Goal: Information Seeking & Learning: Check status

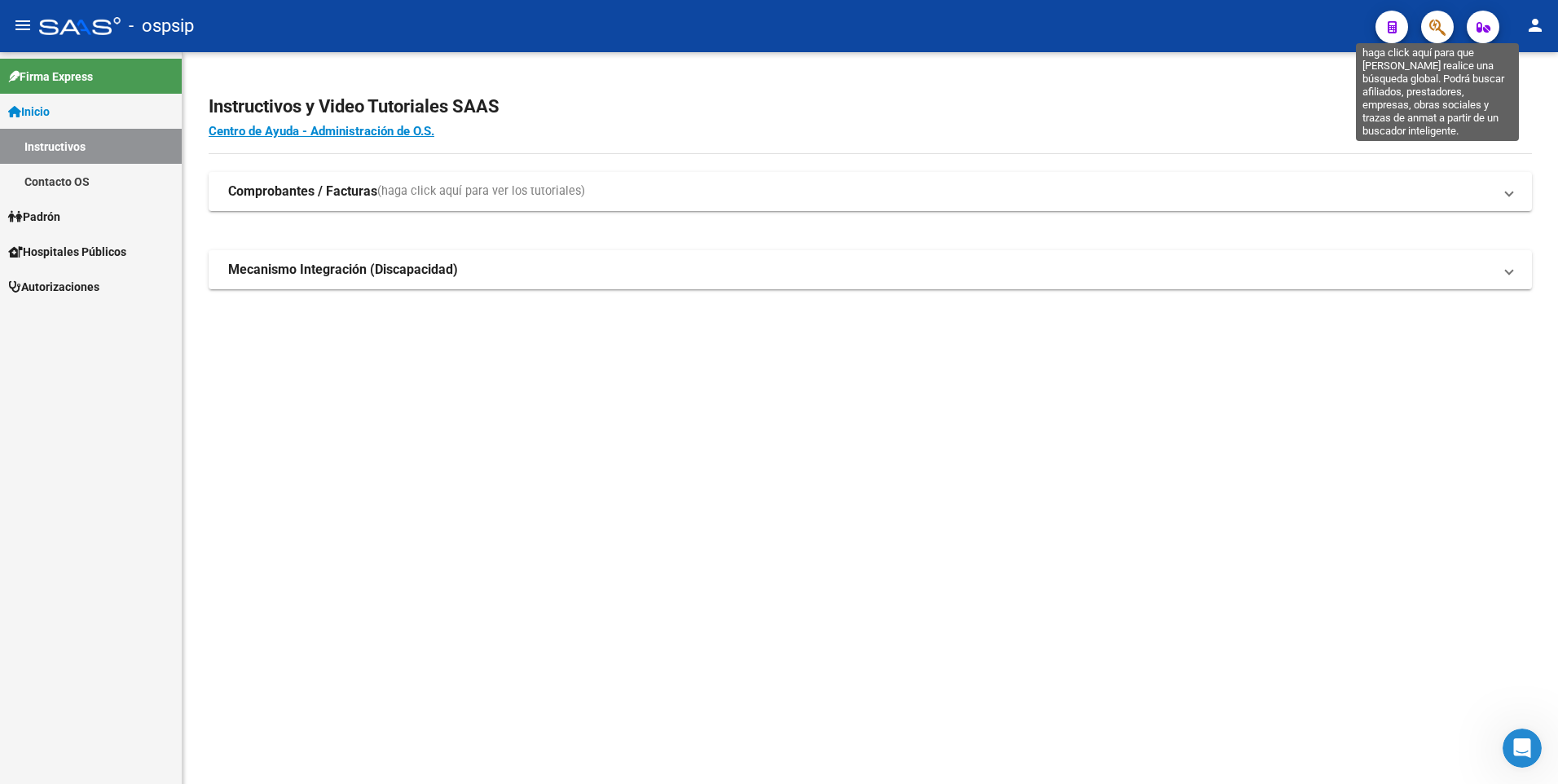
click at [1436, 22] on icon "button" at bounding box center [1438, 27] width 16 height 19
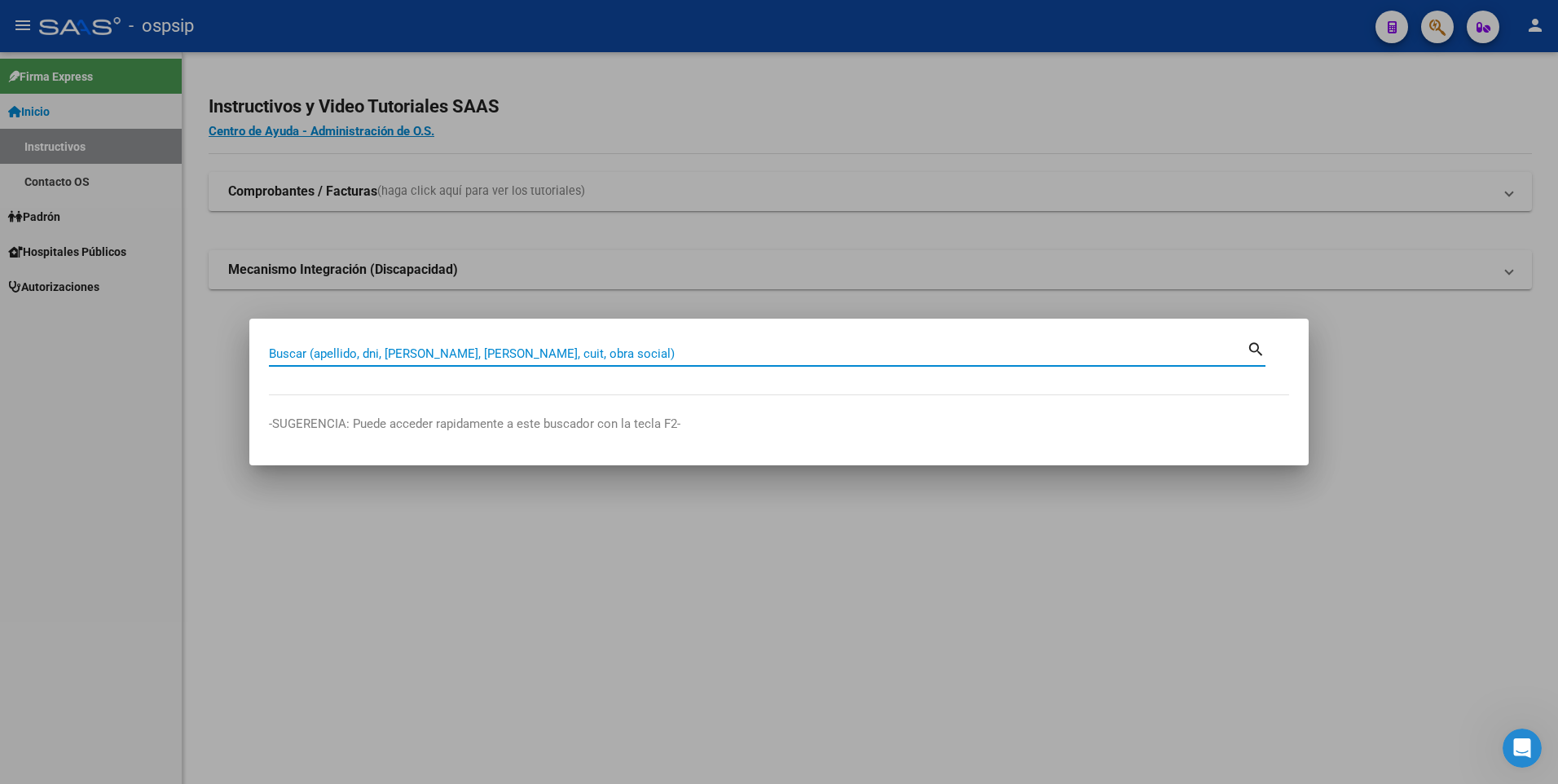
click at [461, 356] on input "Buscar (apellido, dni, [PERSON_NAME], [PERSON_NAME], cuit, obra social)" at bounding box center [758, 354] width 978 height 15
type input "70765857"
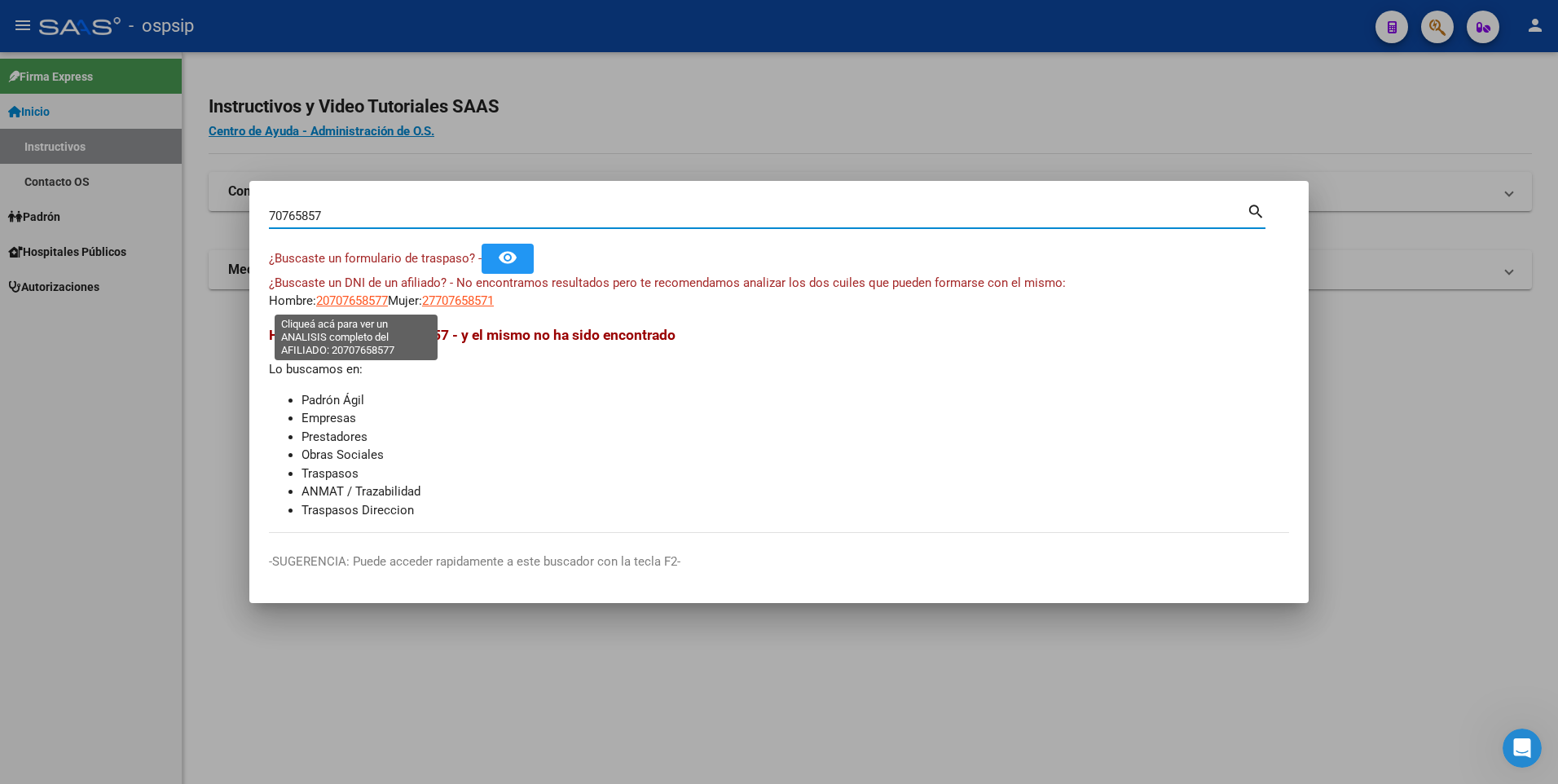
click at [362, 304] on span "20707658577" at bounding box center [352, 301] width 72 height 15
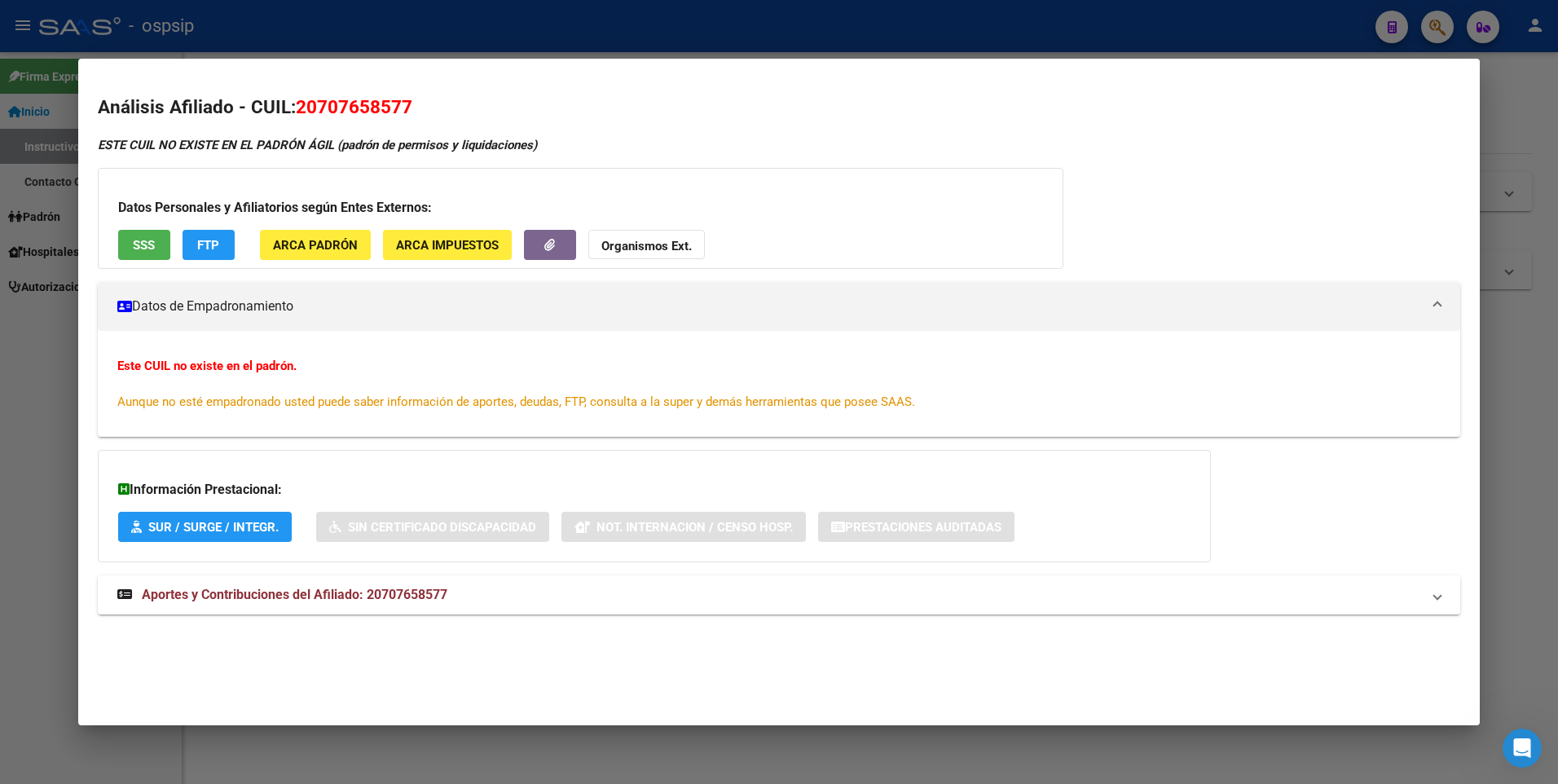
click at [485, 42] on div at bounding box center [779, 392] width 1558 height 784
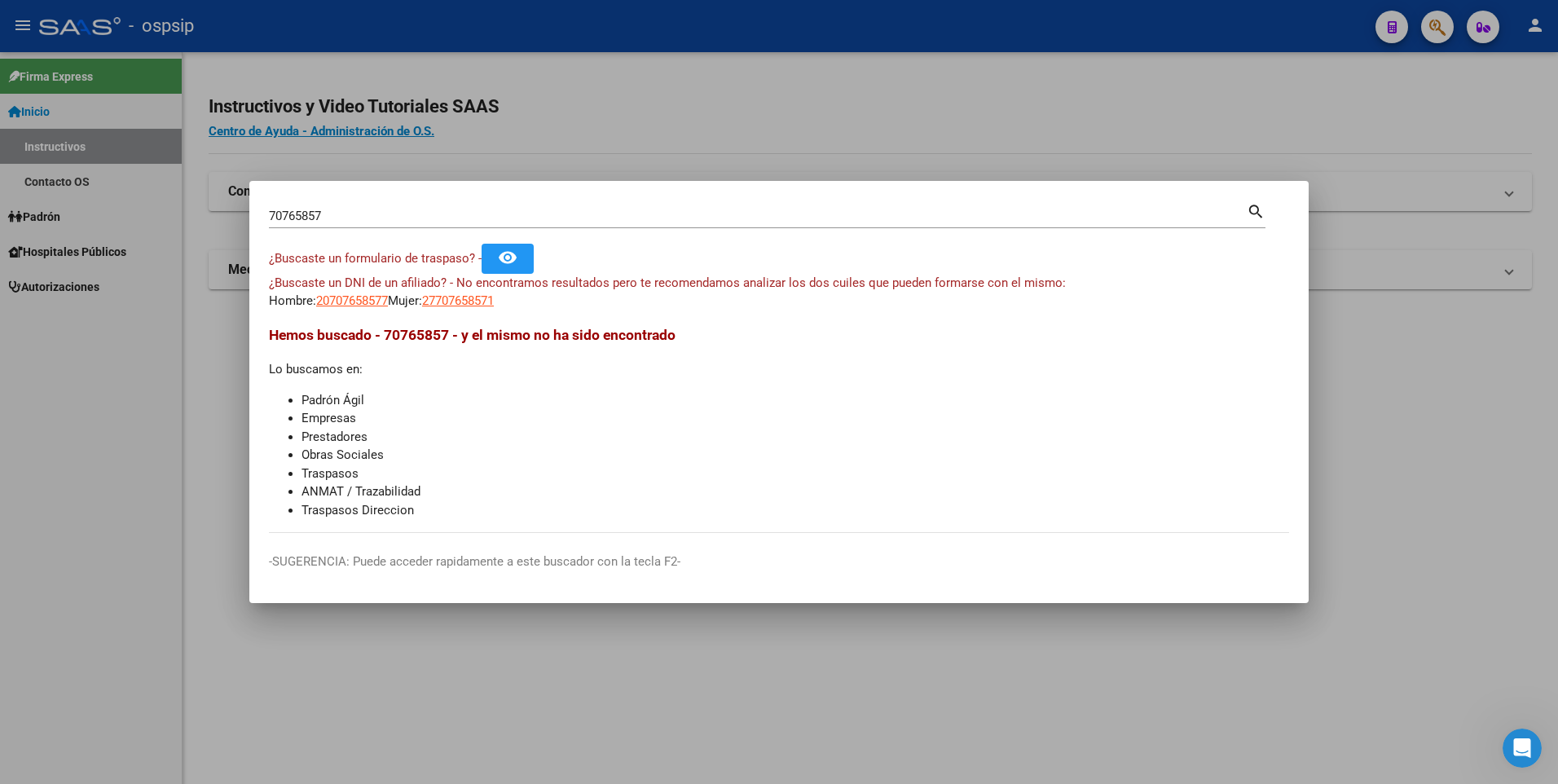
click at [396, 223] on input "70765857" at bounding box center [758, 216] width 978 height 15
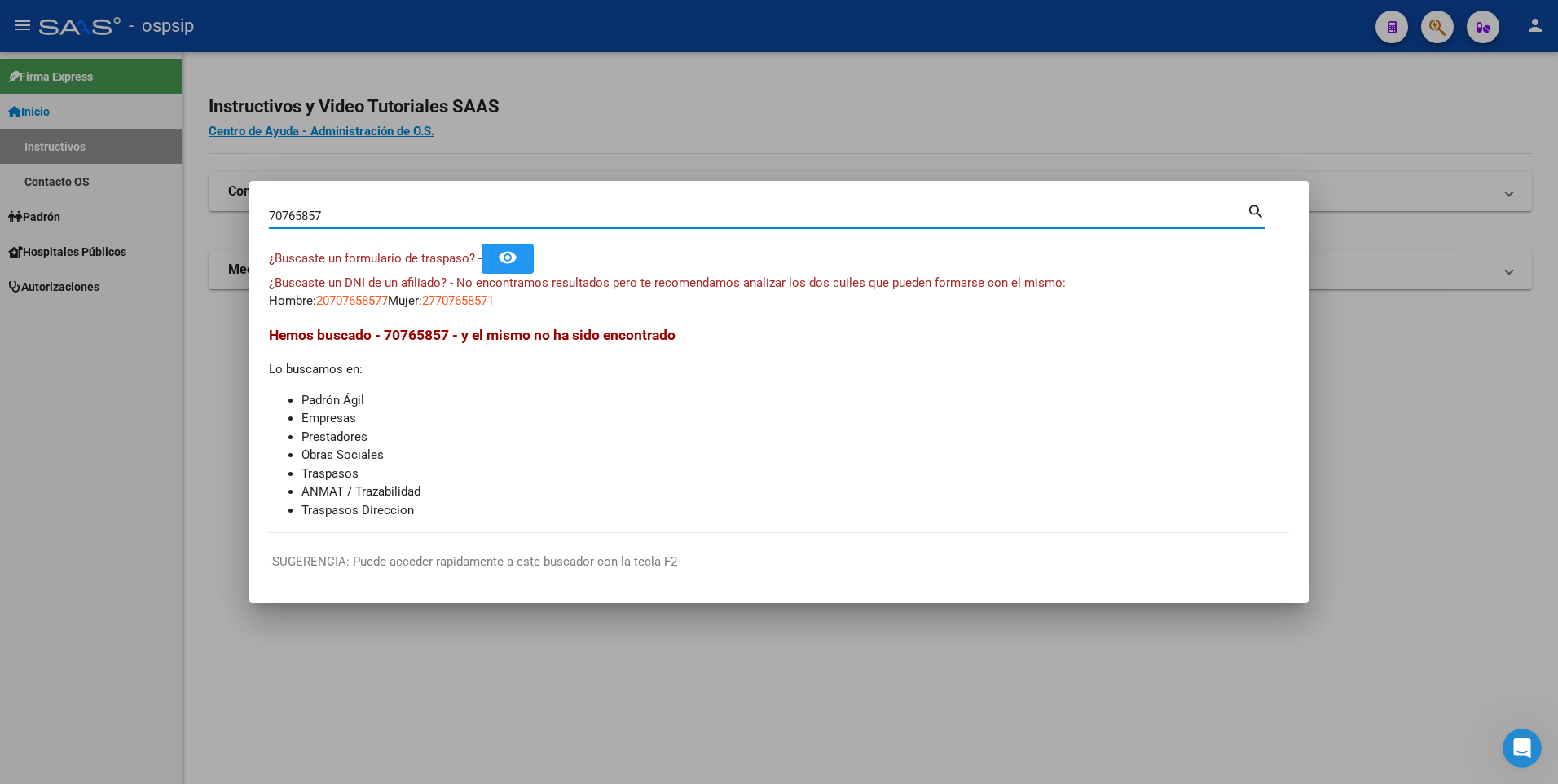
click at [396, 223] on input "70765857" at bounding box center [758, 216] width 978 height 15
paste input "43666966"
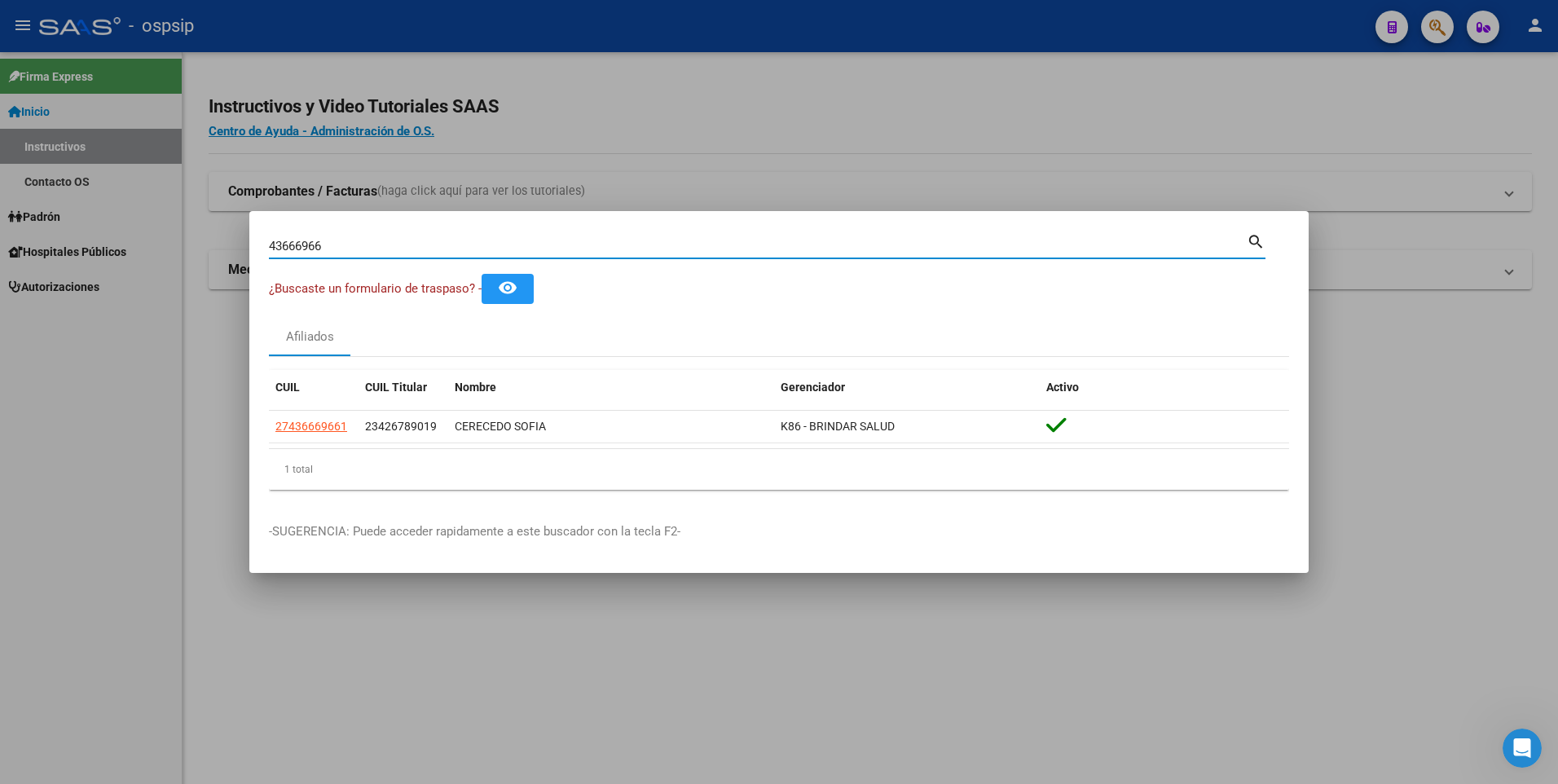
click at [577, 242] on input "43666966" at bounding box center [758, 246] width 978 height 15
type input "4"
paste input "36150266"
type input "36150266"
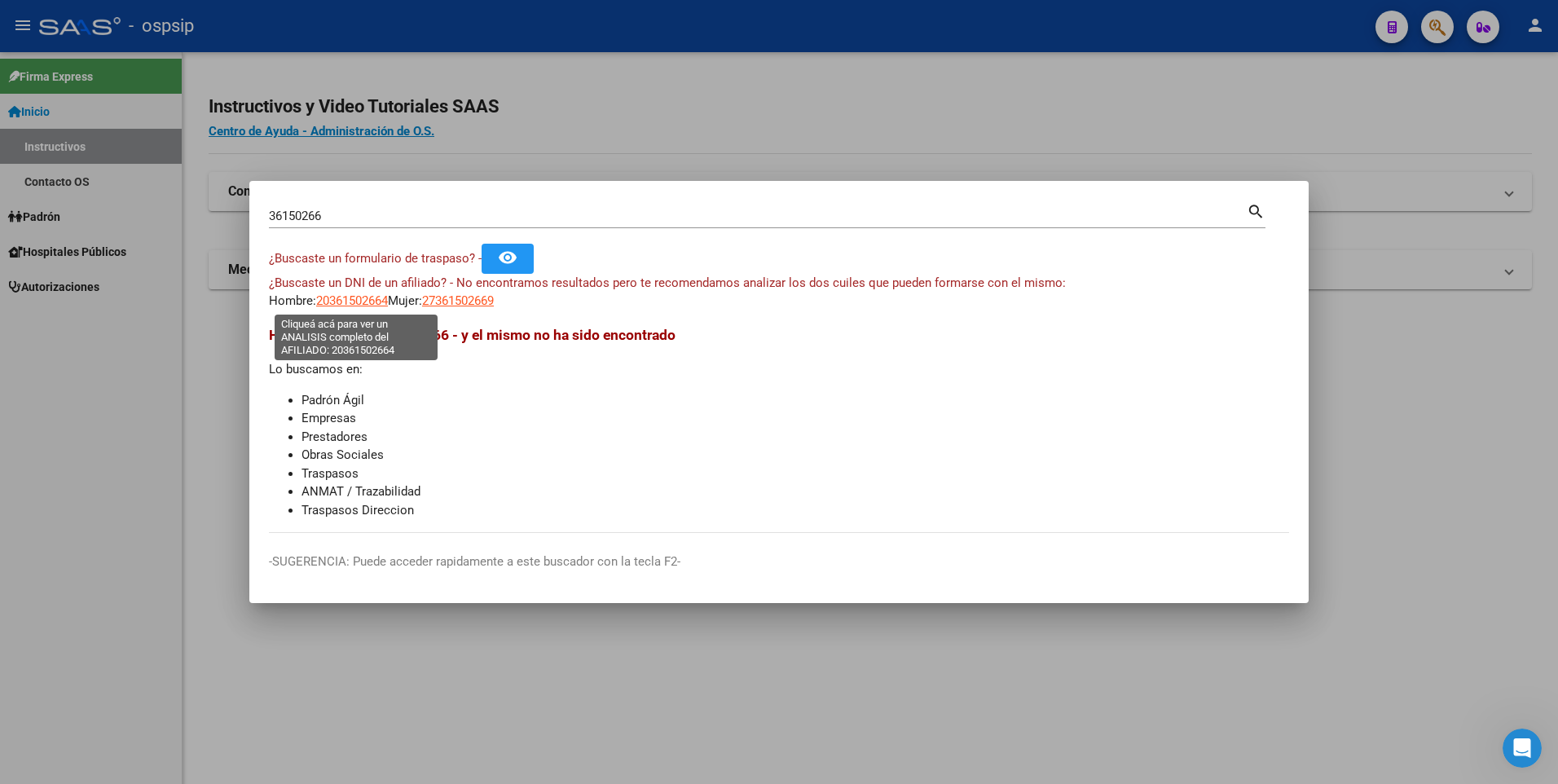
click at [380, 299] on span "20361502664" at bounding box center [352, 301] width 72 height 15
type textarea "20361502664"
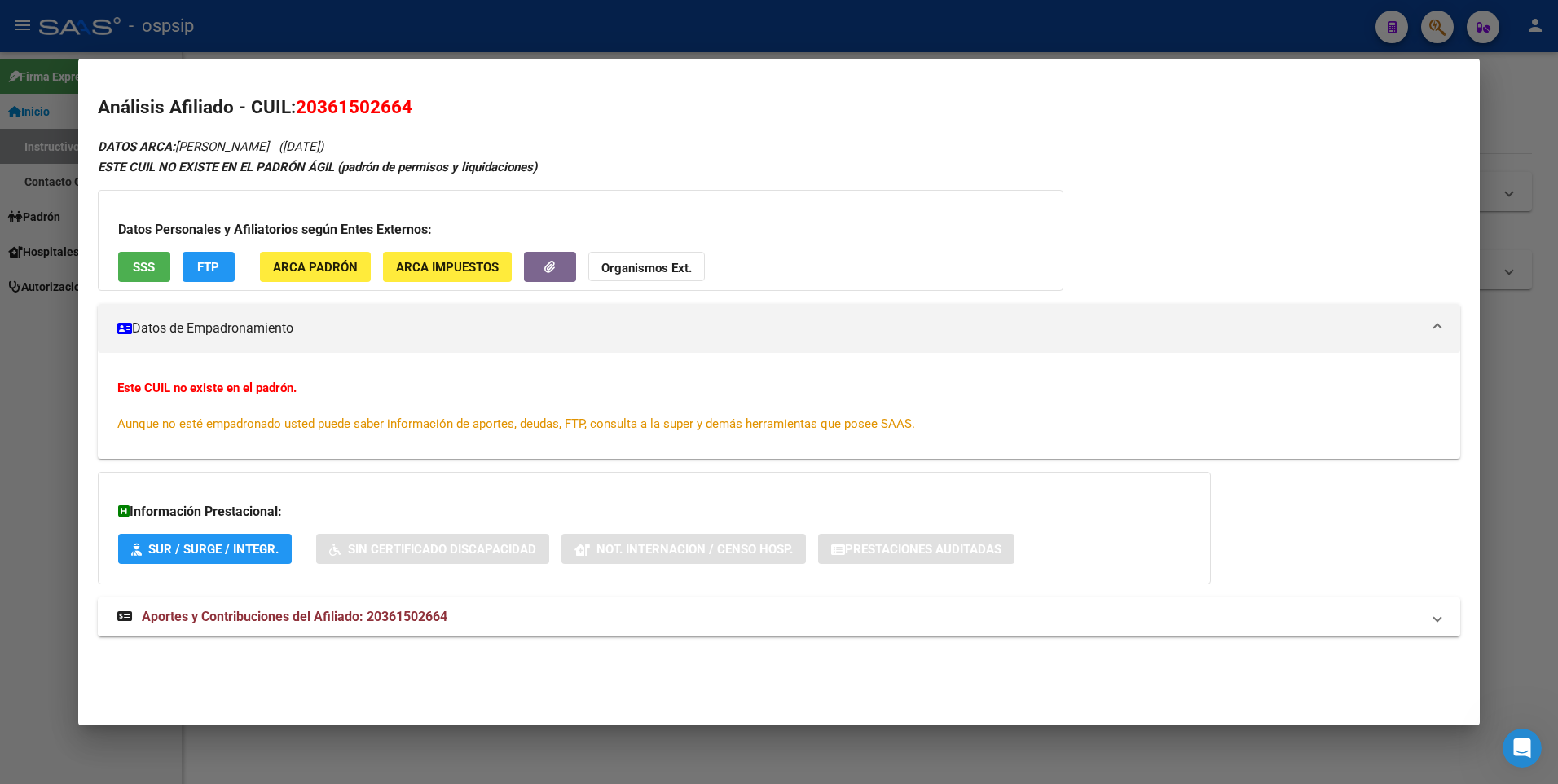
click at [286, 605] on mat-expansion-panel-header "Aportes y Contribuciones del Afiliado: 20361502664" at bounding box center [780, 617] width 1363 height 39
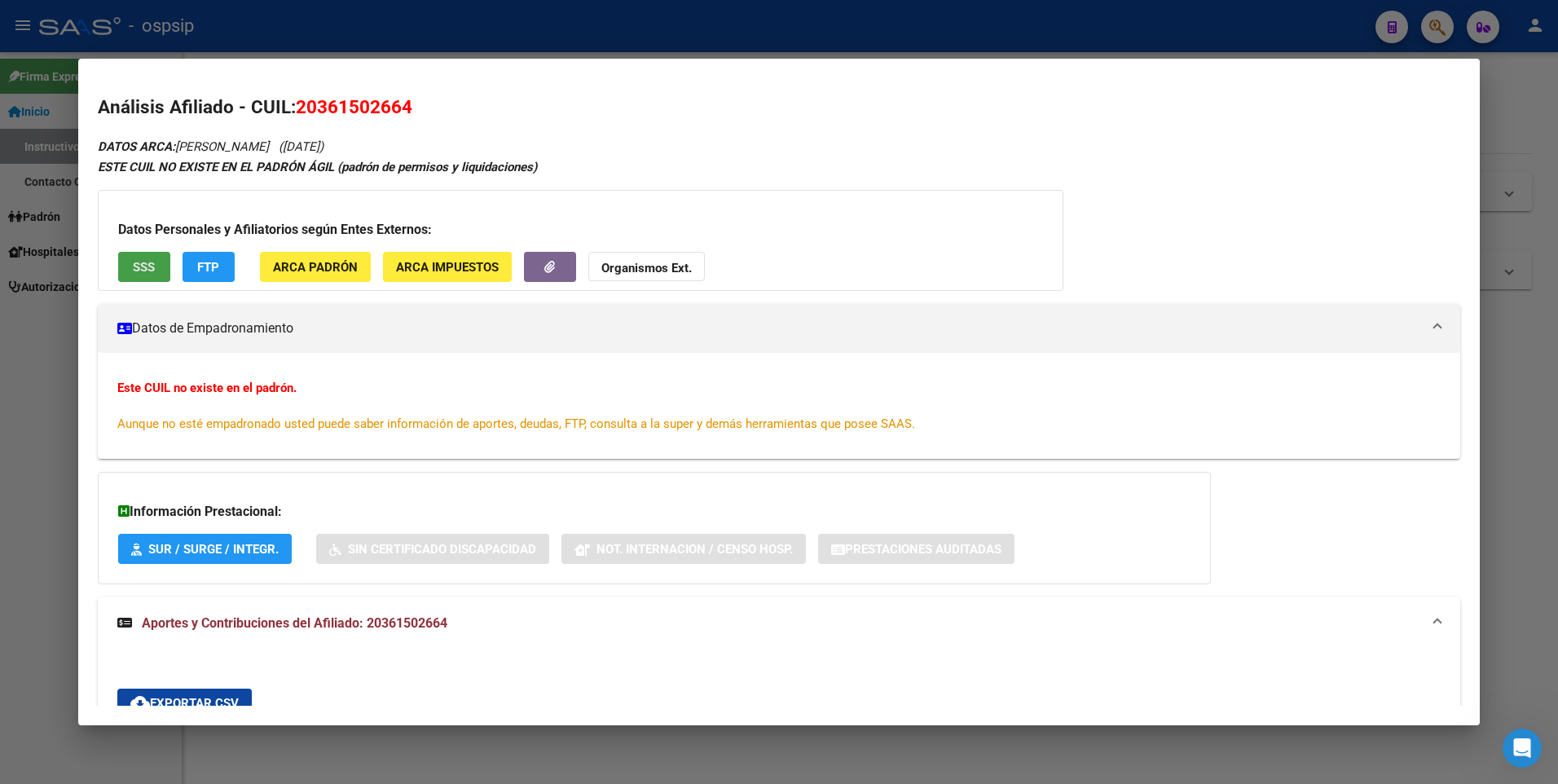
click at [151, 265] on span "SSS" at bounding box center [143, 267] width 22 height 15
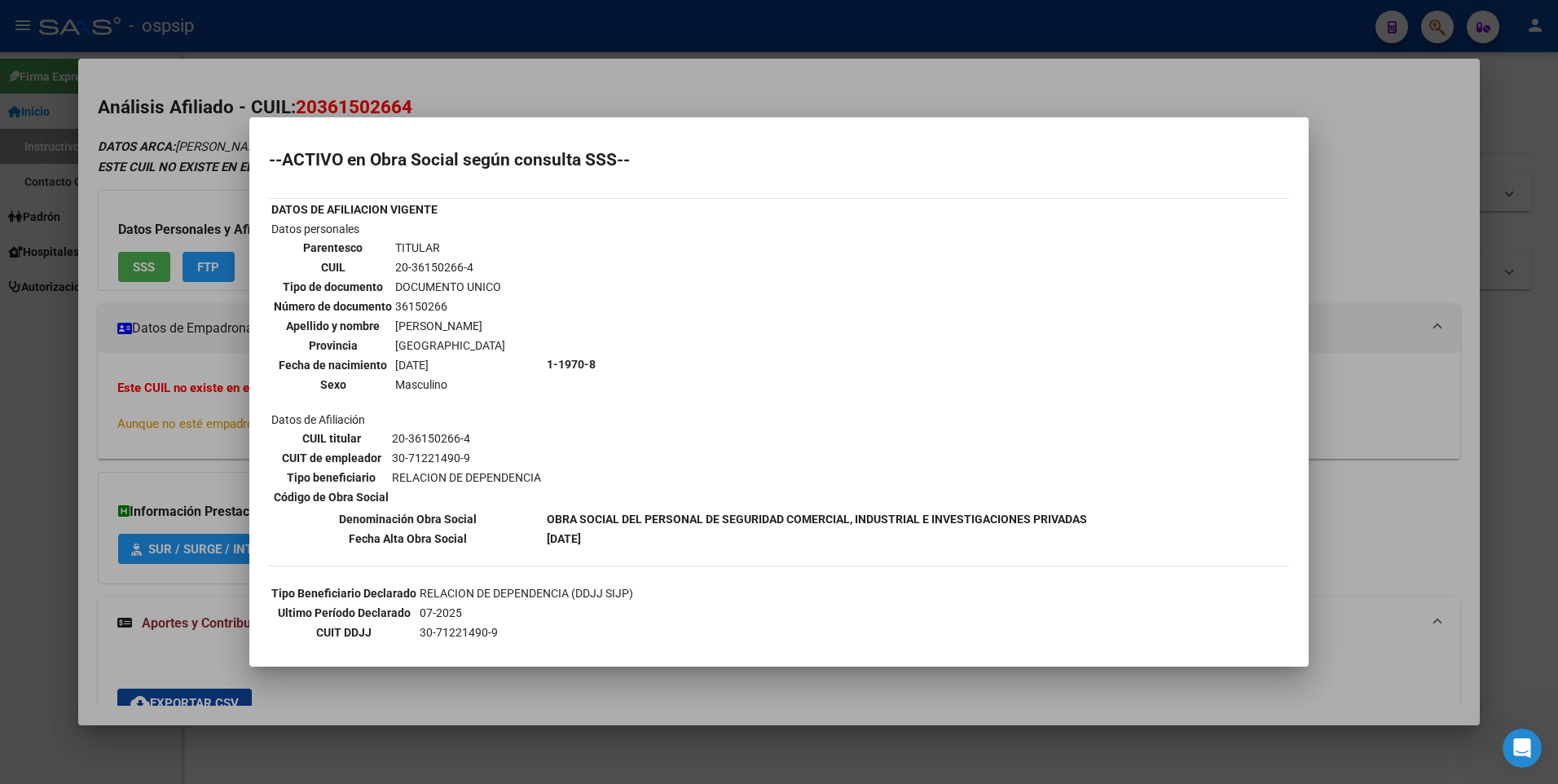
click at [601, 60] on div at bounding box center [779, 392] width 1558 height 784
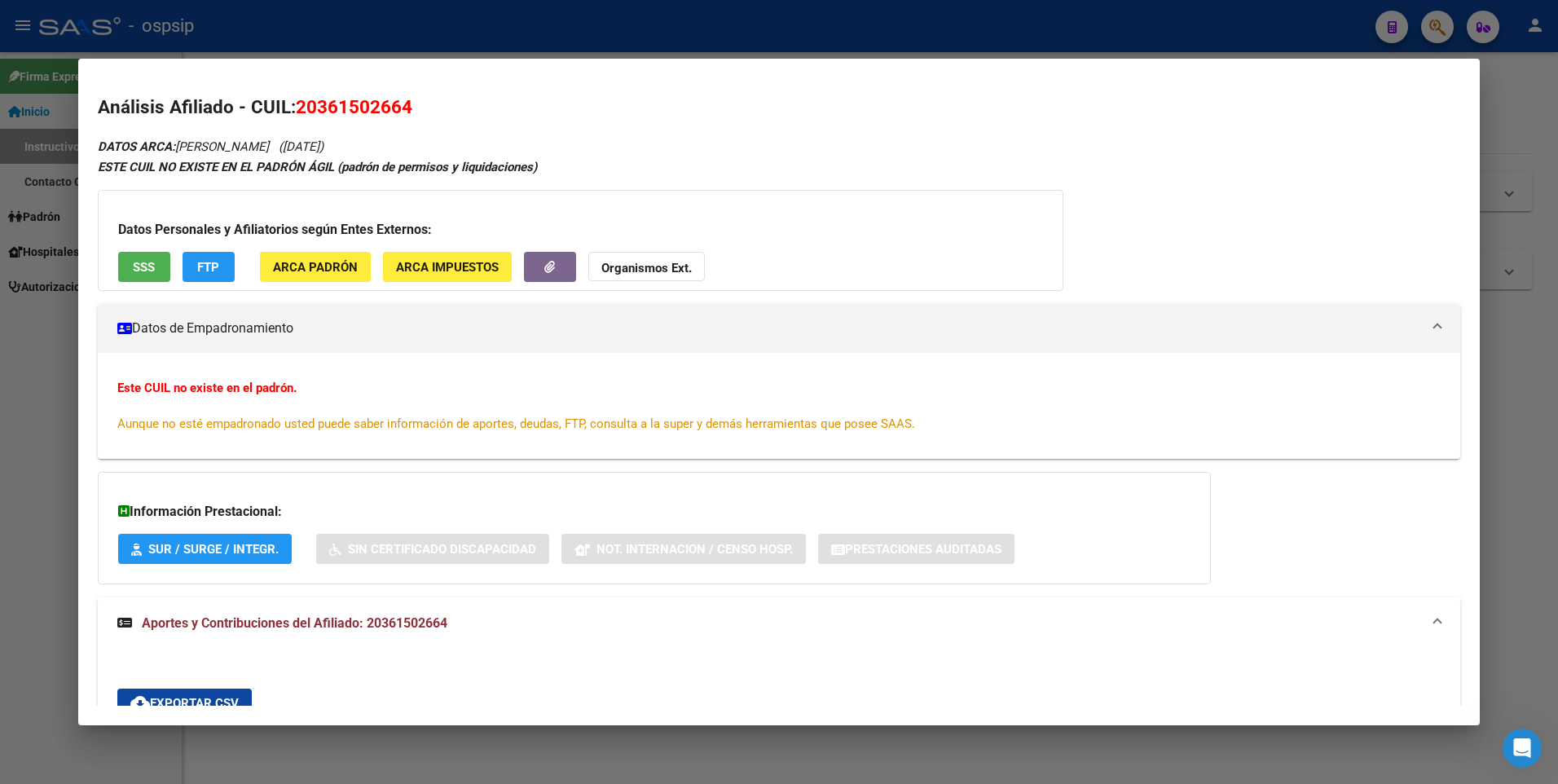
click at [599, 29] on div at bounding box center [779, 392] width 1558 height 784
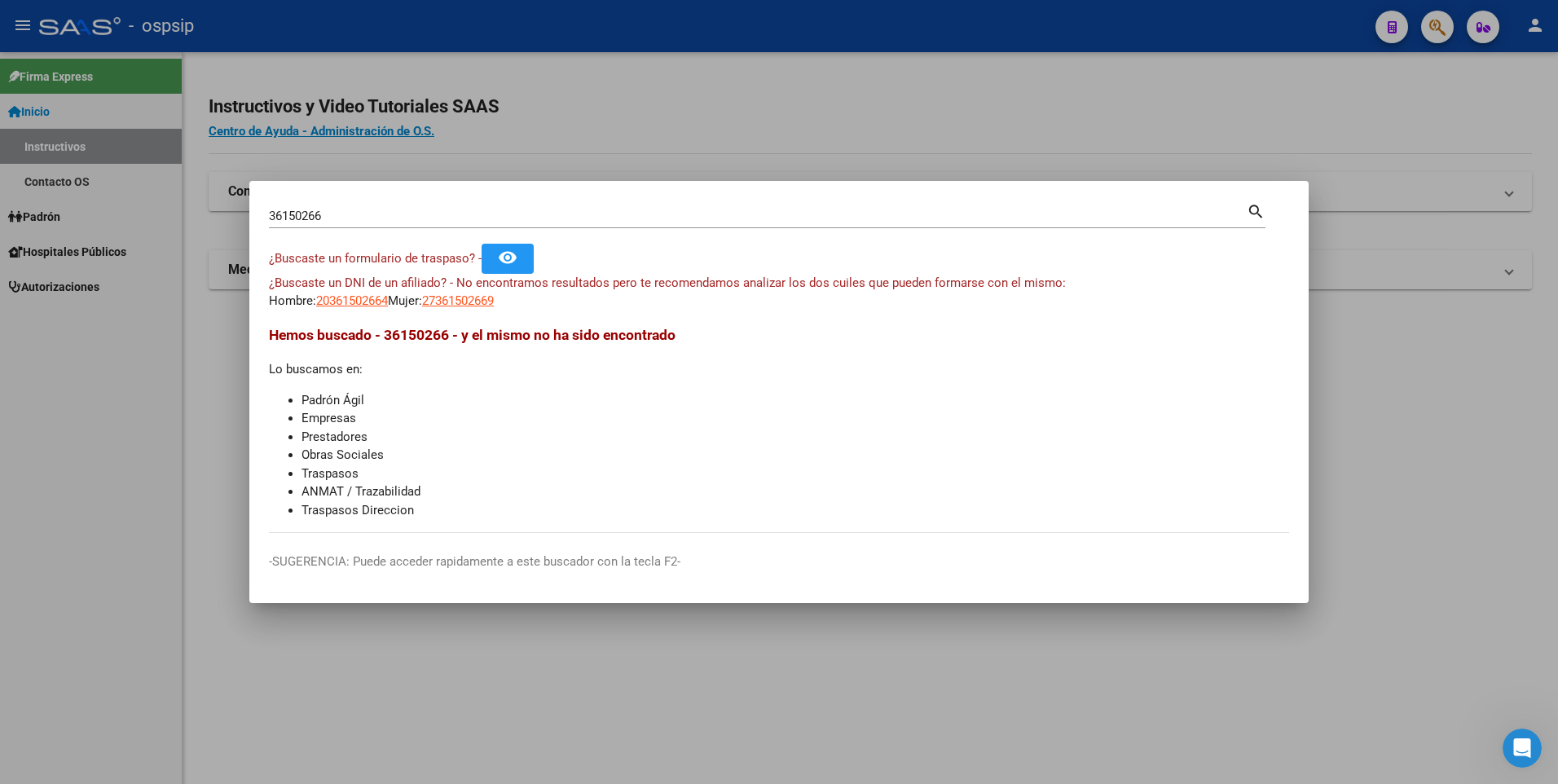
click at [533, 214] on input "36150266" at bounding box center [758, 216] width 978 height 15
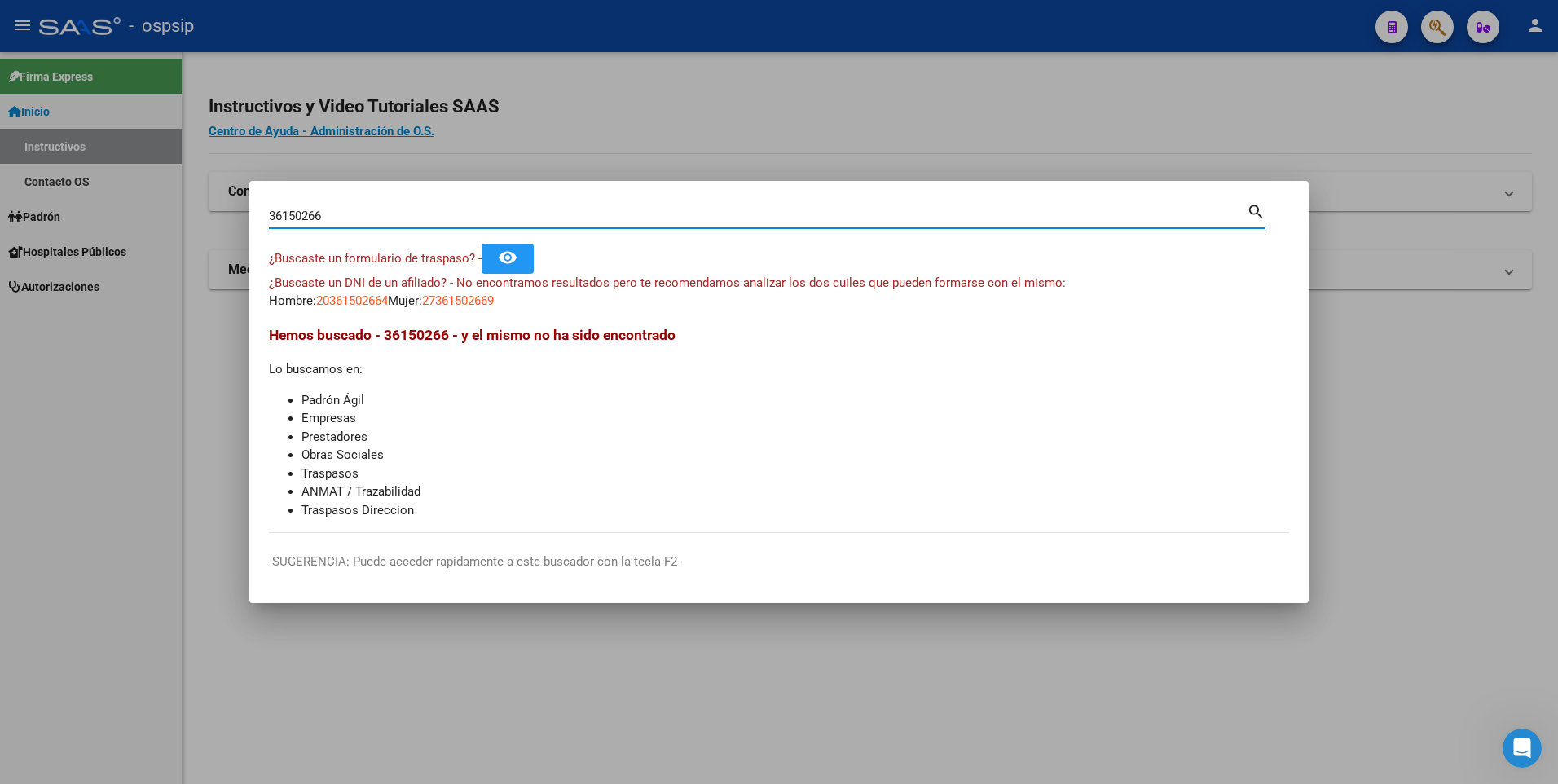
click at [533, 214] on input "36150266" at bounding box center [758, 216] width 978 height 15
paste input "38.662.090"
type input "38662090"
click at [364, 303] on span "20386620904" at bounding box center [352, 301] width 72 height 15
type textarea "20386620904"
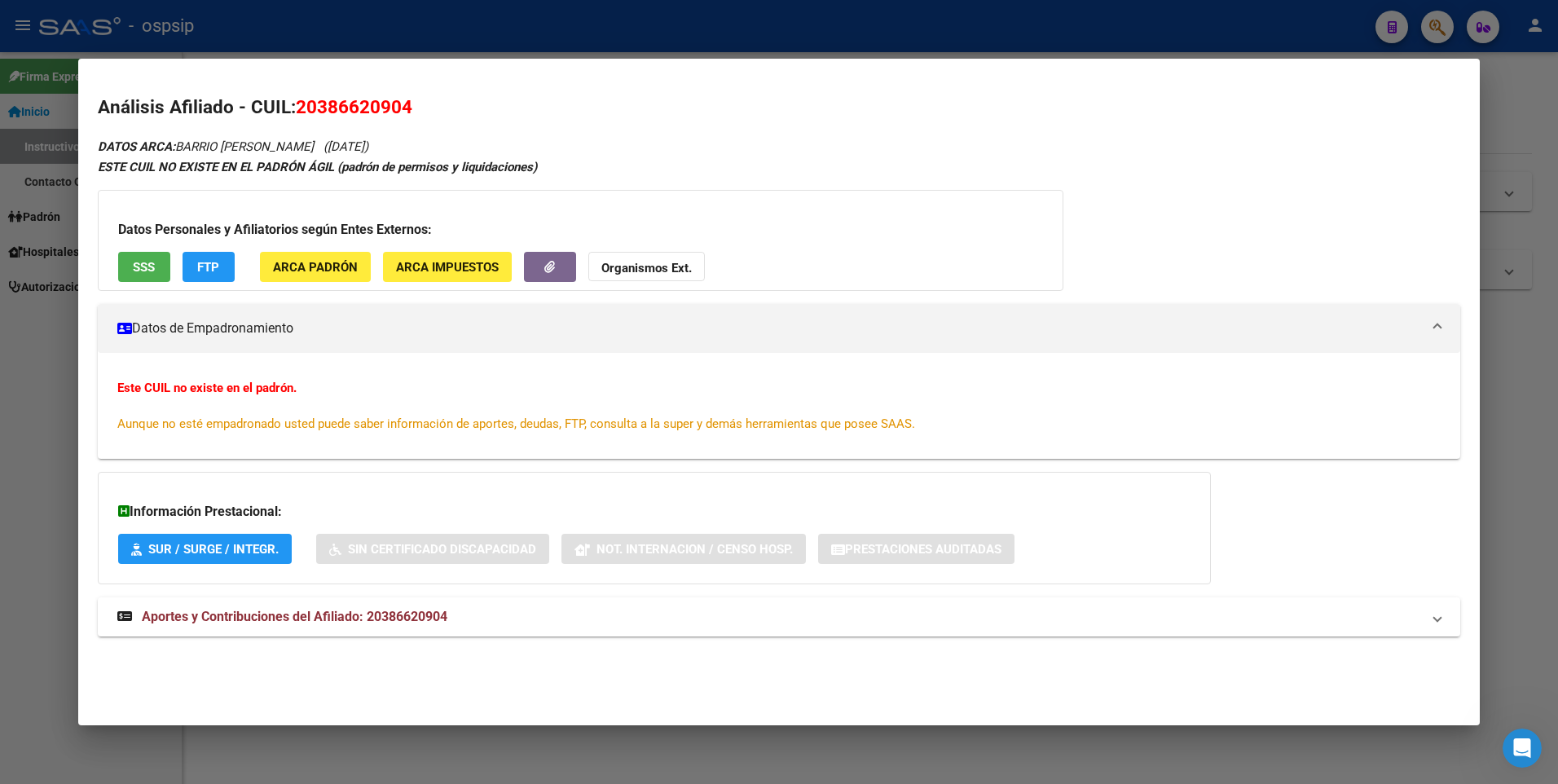
click at [141, 264] on span "SSS" at bounding box center [143, 267] width 22 height 15
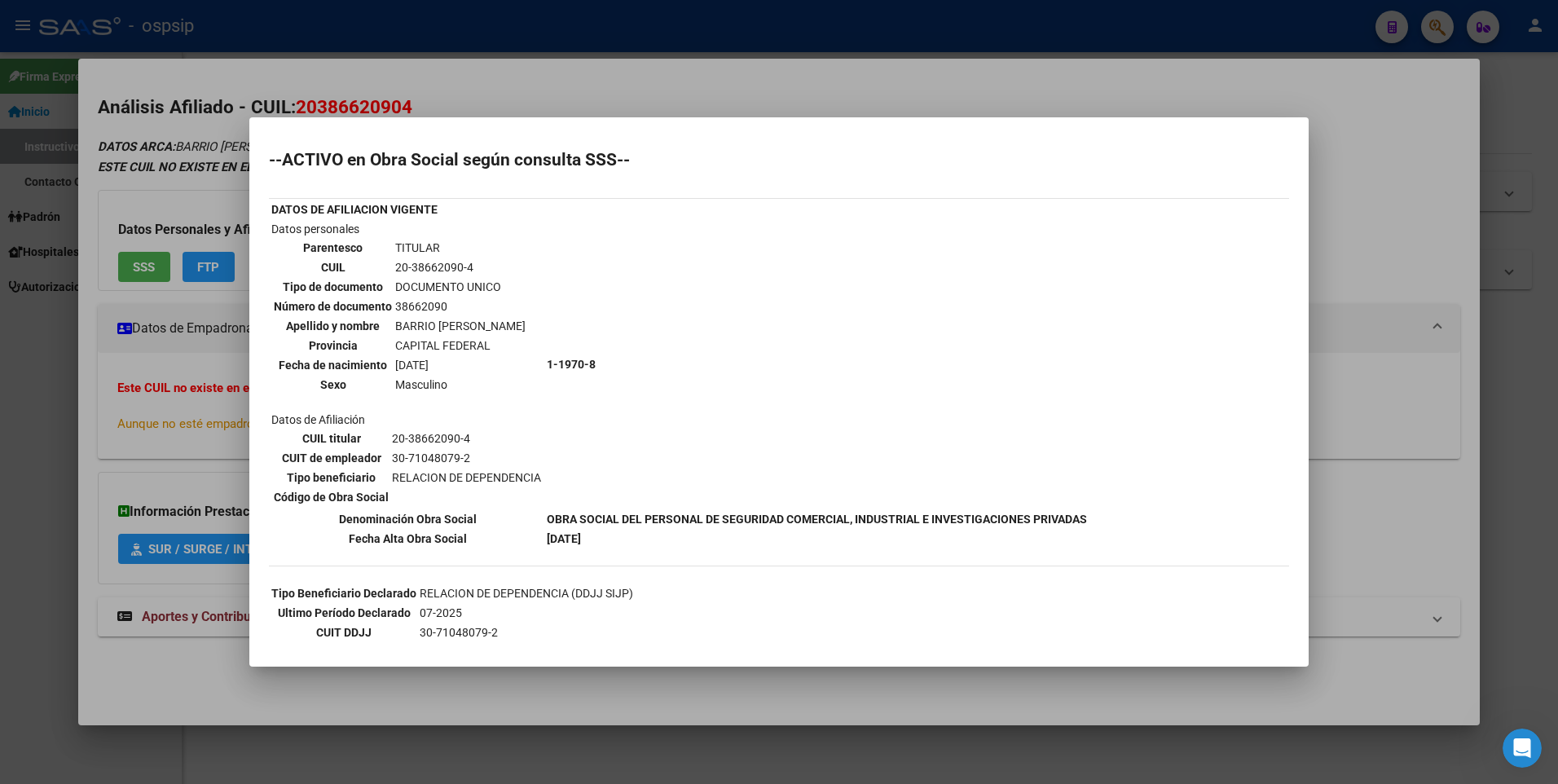
click at [165, 415] on div at bounding box center [779, 392] width 1558 height 784
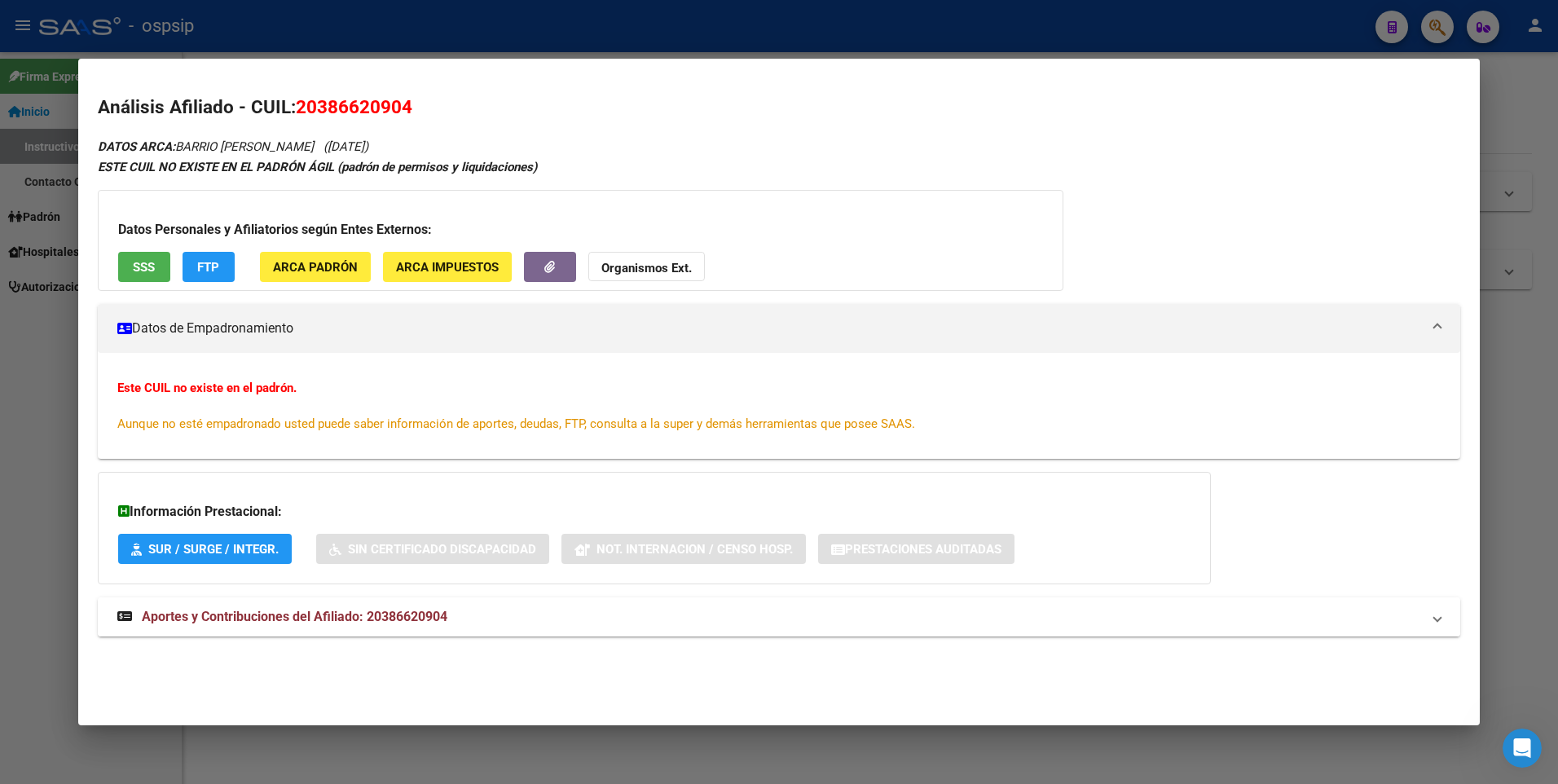
click at [359, 622] on span "Aportes y Contribuciones del Afiliado: 20386620904" at bounding box center [294, 617] width 306 height 16
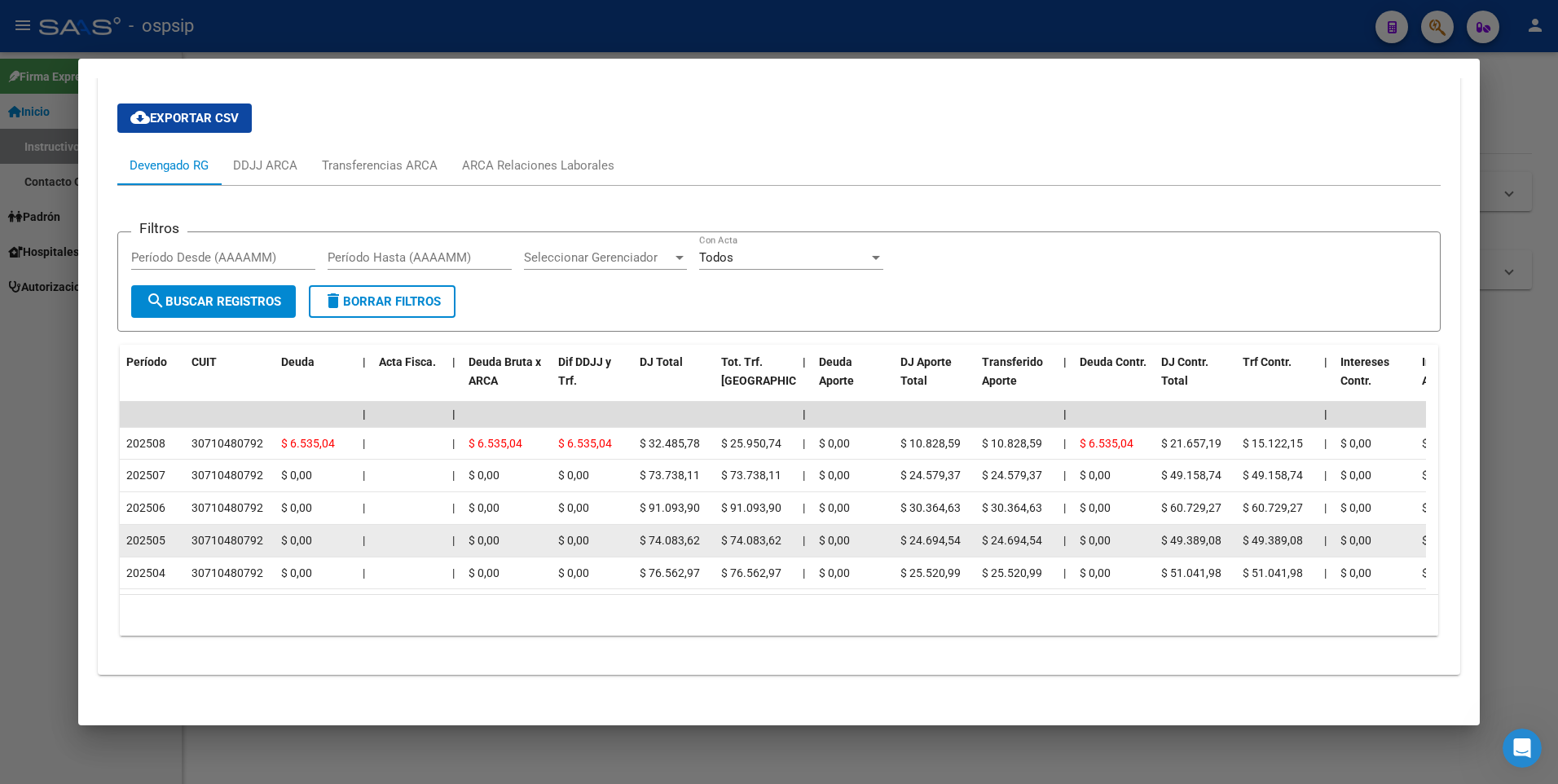
scroll to position [607, 0]
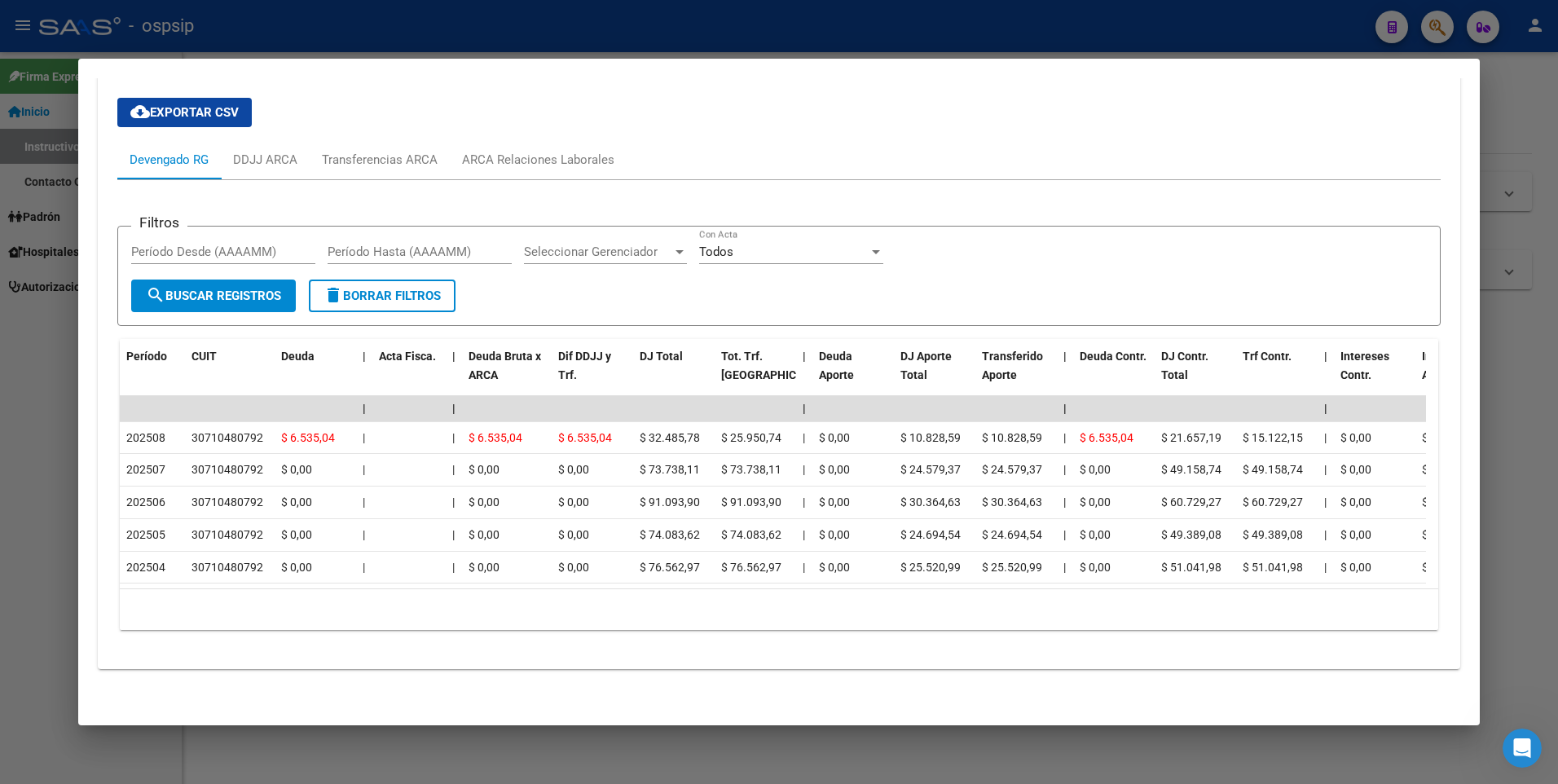
drag, startPoint x: 398, startPoint y: 42, endPoint x: 410, endPoint y: 74, distance: 34.2
click at [397, 42] on div at bounding box center [779, 392] width 1558 height 784
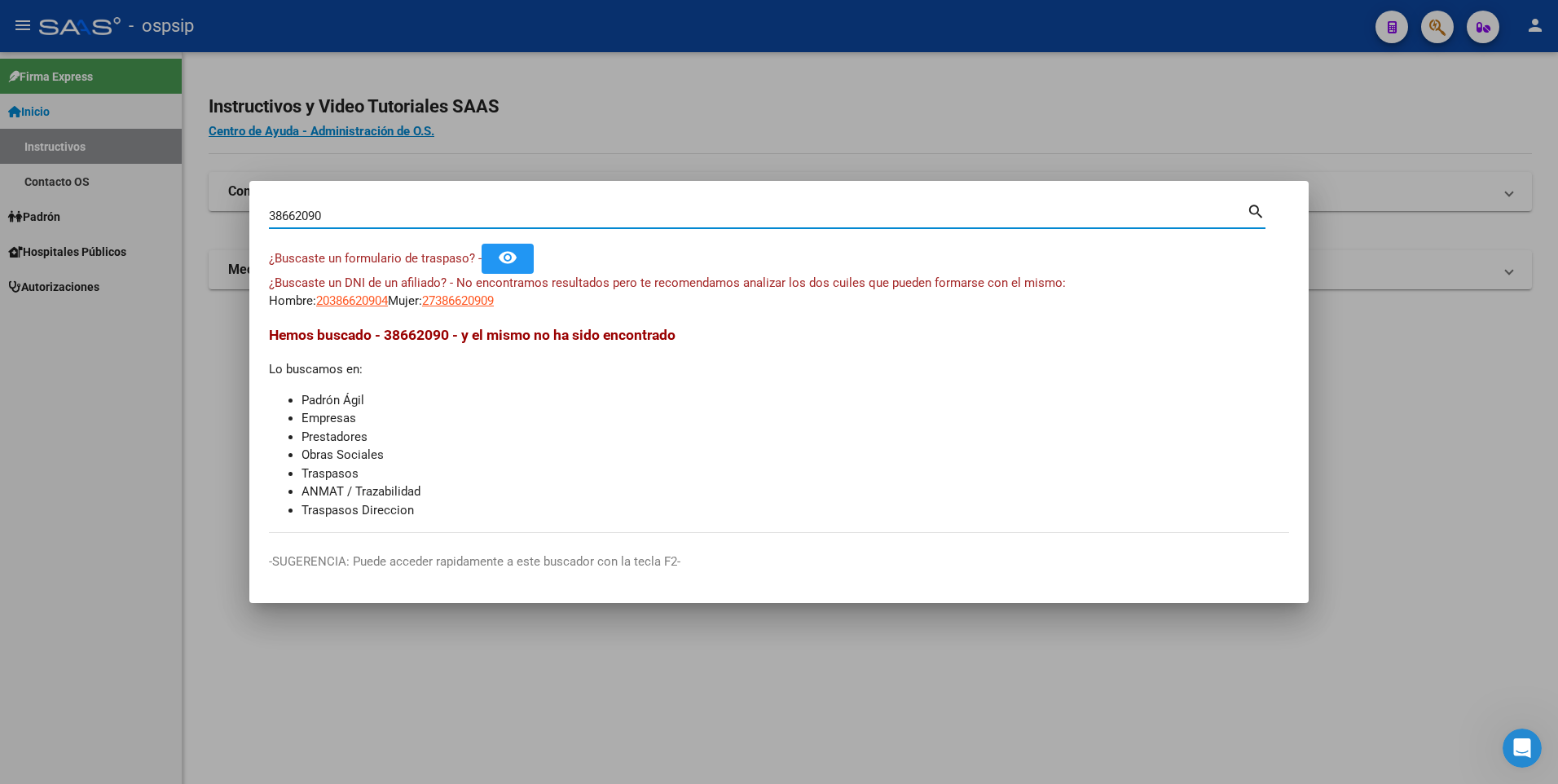
drag, startPoint x: 342, startPoint y: 214, endPoint x: 231, endPoint y: 222, distance: 111.3
click at [231, 222] on div "38662090 Buscar (apellido, dni, cuil, nro traspaso, cuit, obra social) search ¿…" at bounding box center [779, 392] width 1558 height 784
click at [718, 208] on div "38662090 Buscar (apellido, dni, cuil, [PERSON_NAME], cuit, obra social)" at bounding box center [758, 216] width 978 height 25
paste input "41660801"
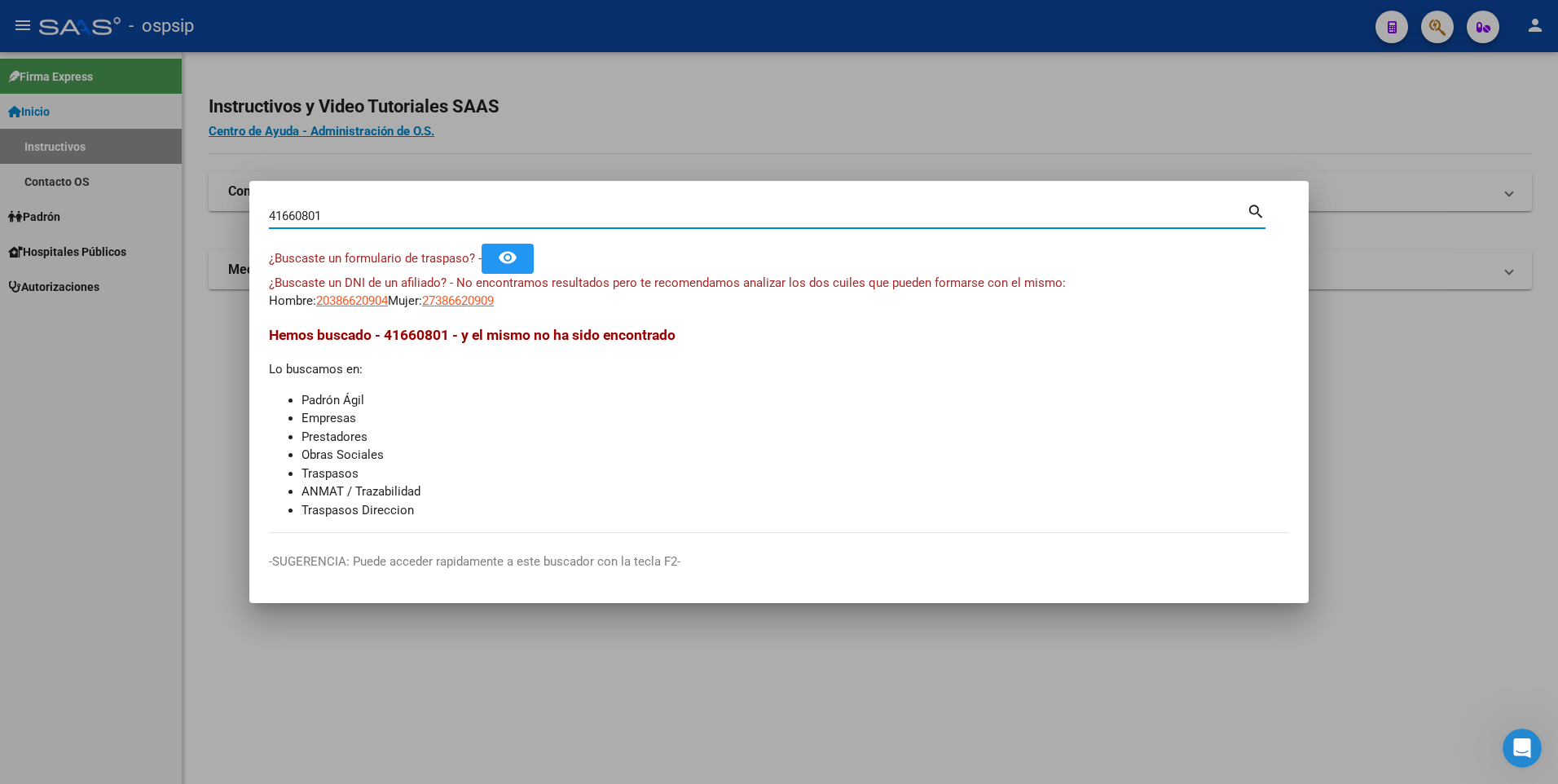
type input "41660801"
click at [372, 300] on span "20416608017" at bounding box center [352, 301] width 72 height 15
type textarea "20416608017"
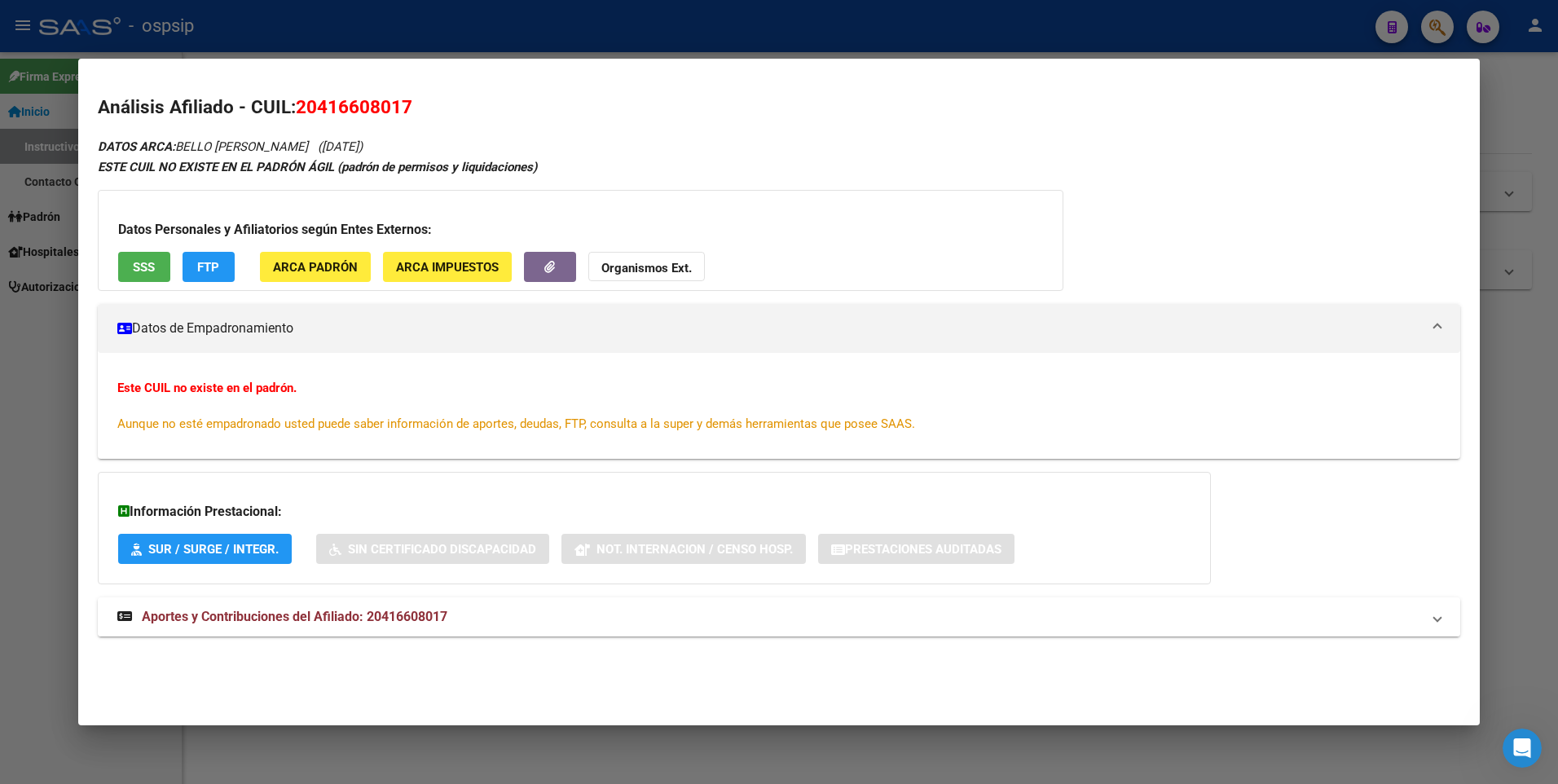
click at [327, 598] on mat-expansion-panel-header "Aportes y Contribuciones del Afiliado: 20416608017" at bounding box center [780, 617] width 1363 height 39
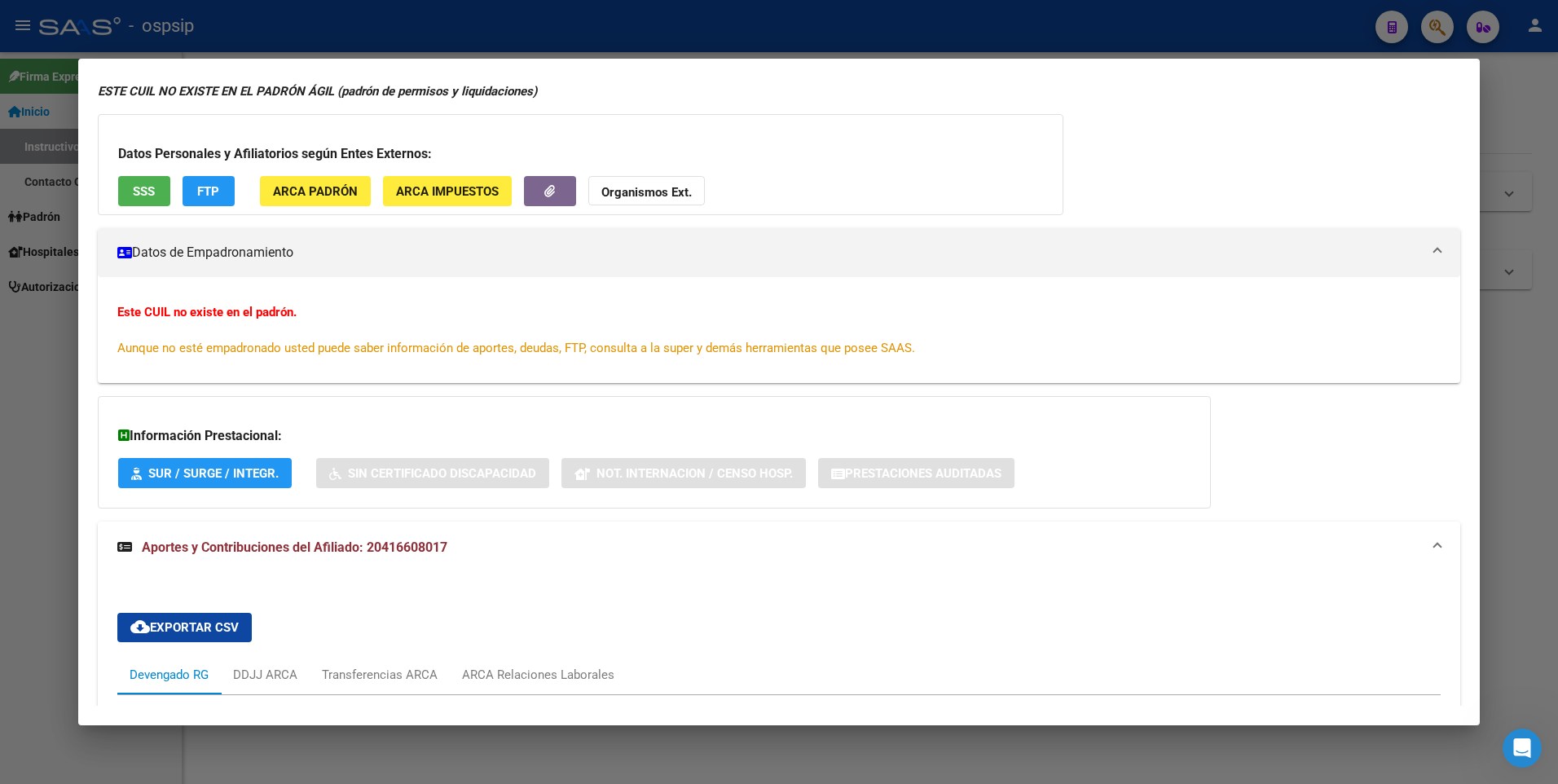
scroll to position [0, 0]
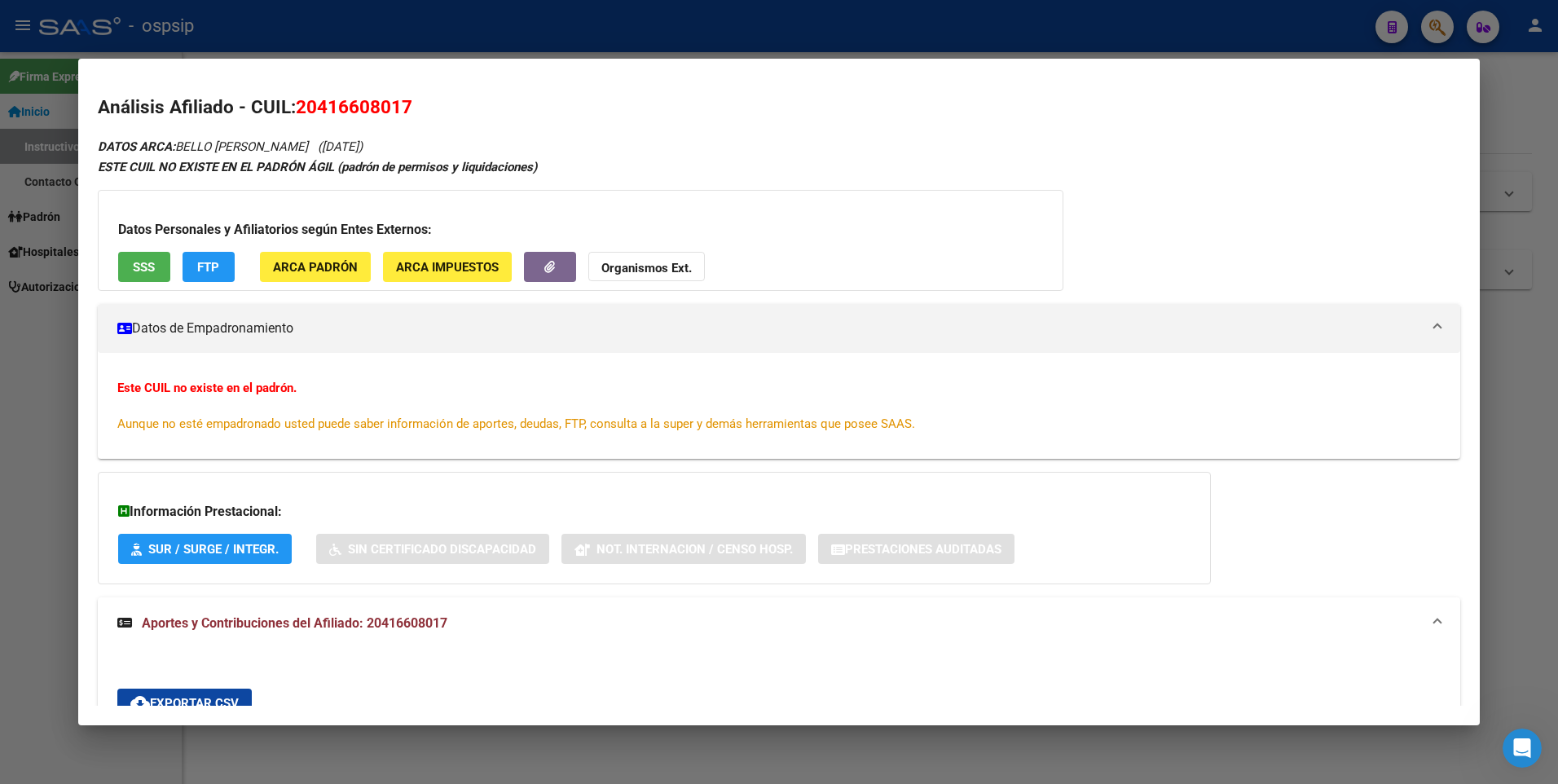
click at [144, 250] on div "Datos Personales y Afiliatorios según Entes Externos: SSS FTP ARCA Padrón ARCA …" at bounding box center [581, 240] width 966 height 101
click at [142, 262] on span "SSS" at bounding box center [143, 267] width 22 height 15
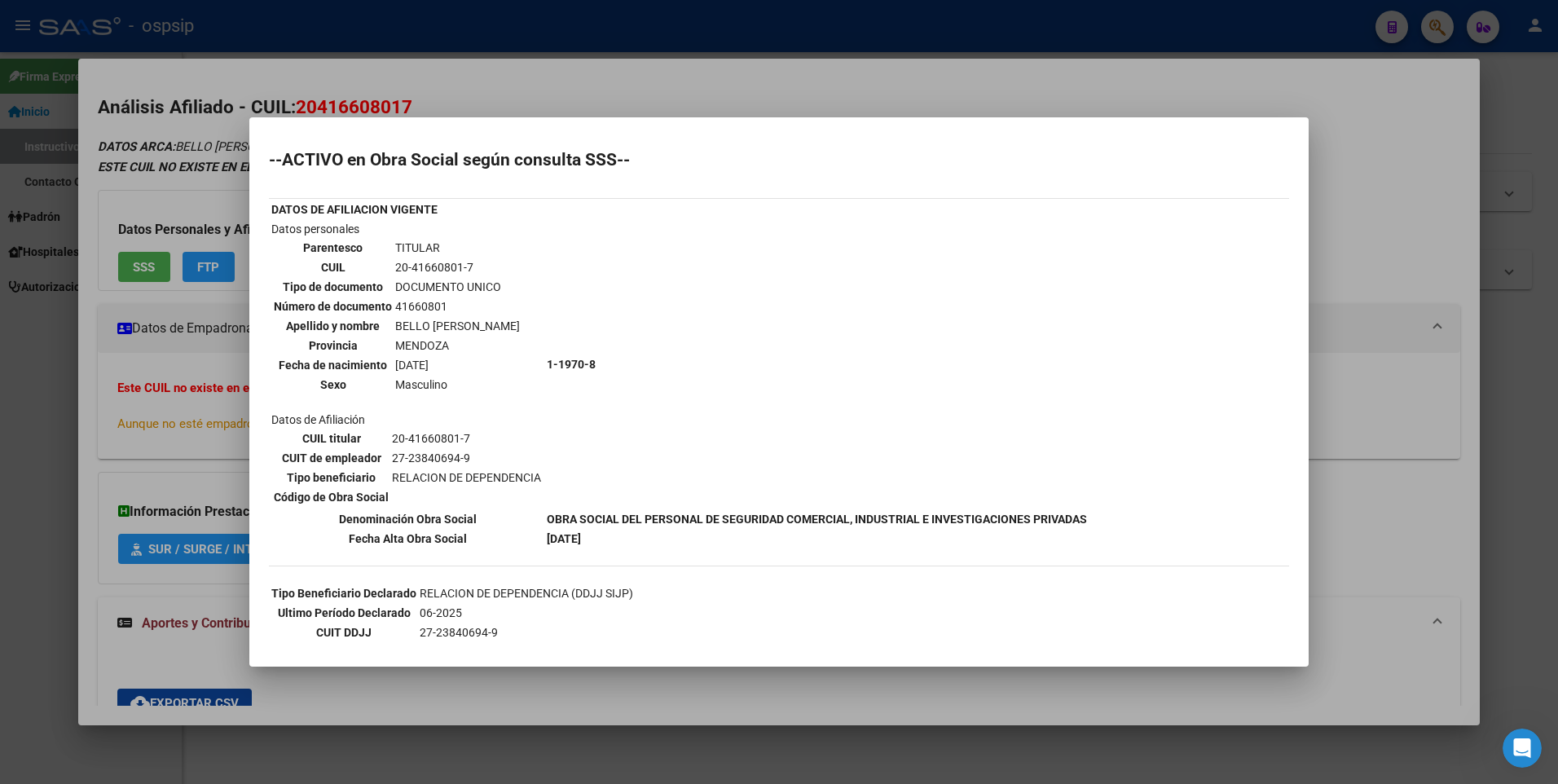
click at [439, 24] on div at bounding box center [779, 392] width 1558 height 784
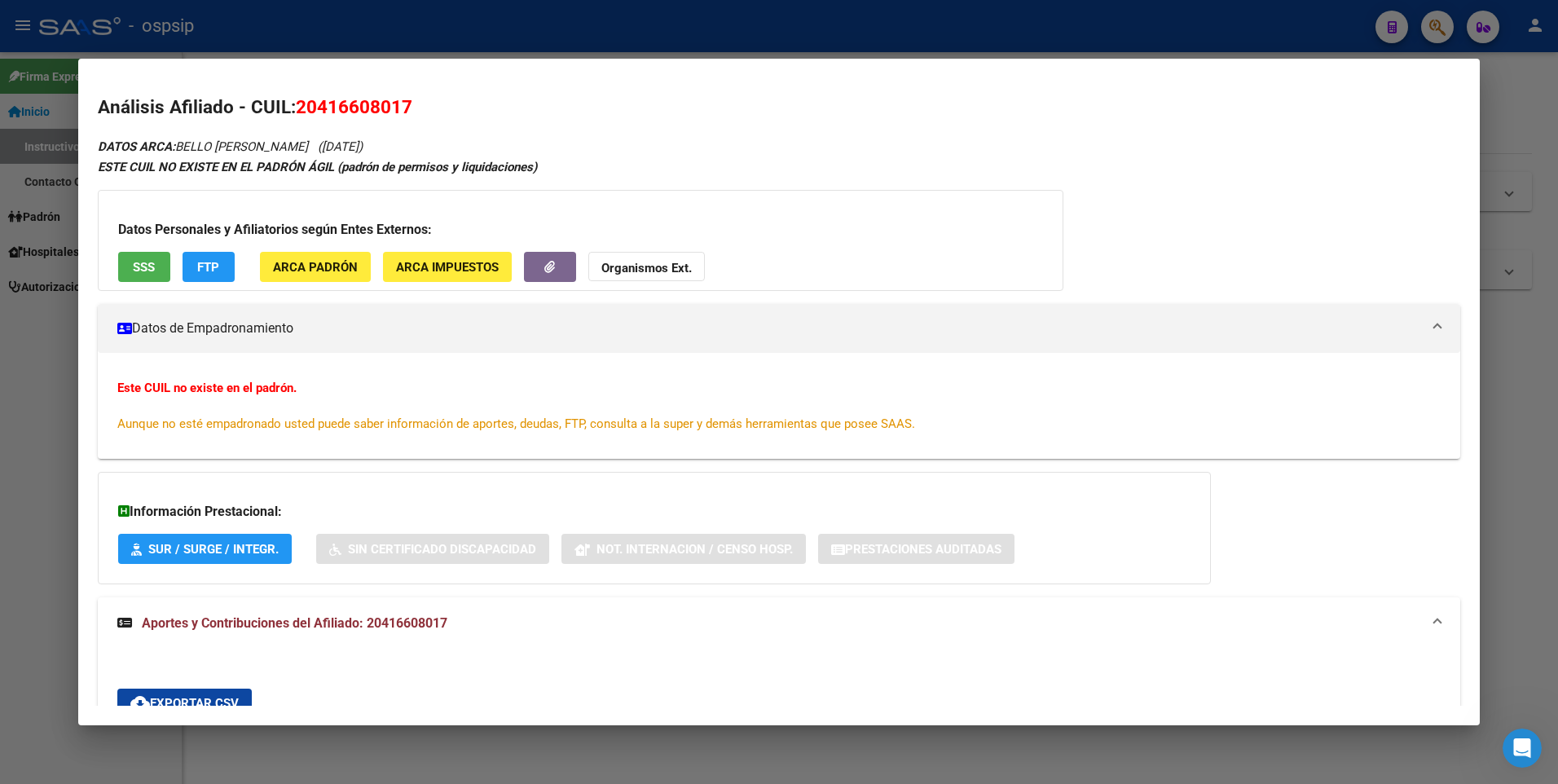
click at [63, 374] on div at bounding box center [779, 392] width 1558 height 784
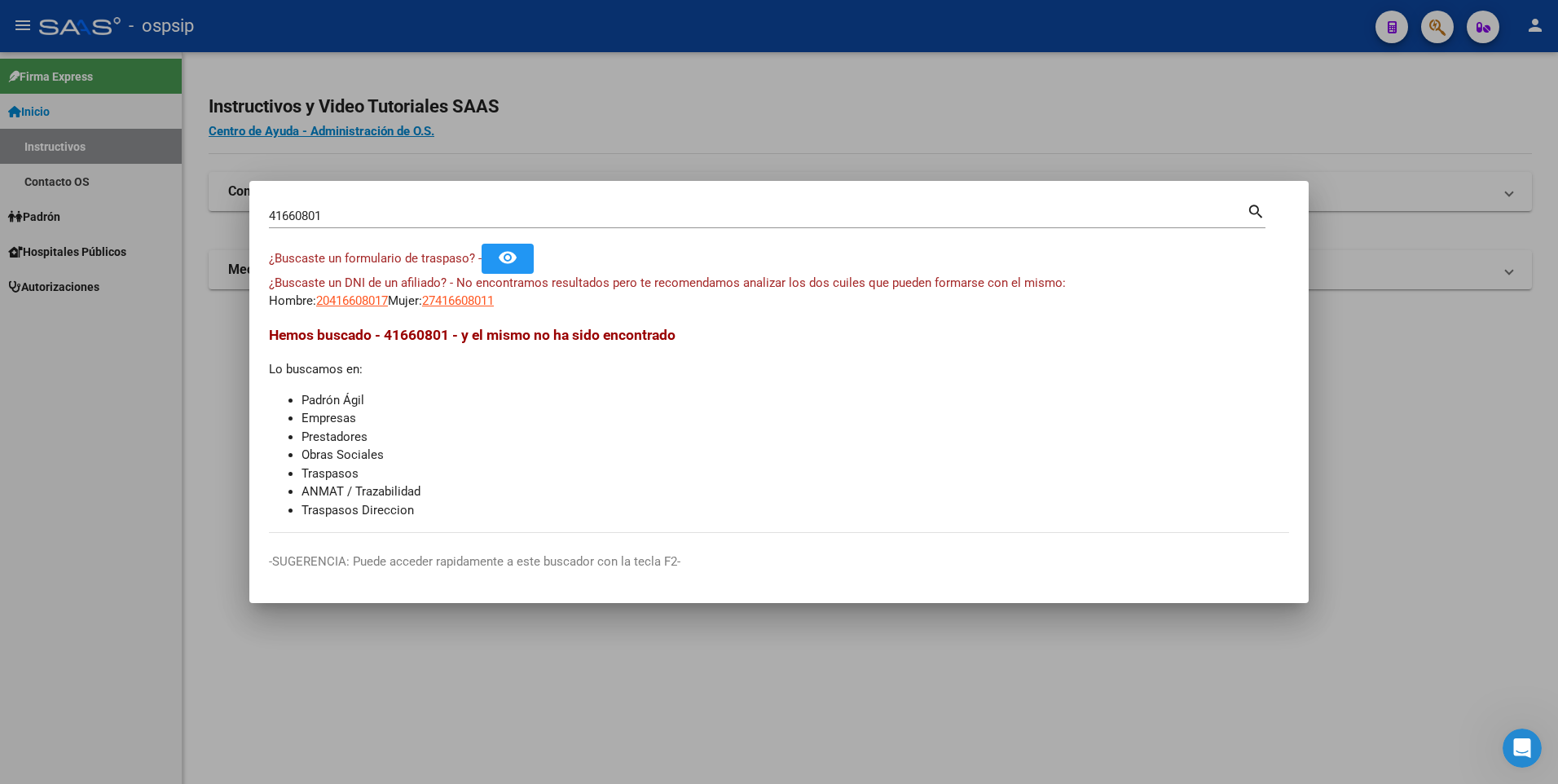
drag, startPoint x: 443, startPoint y: 346, endPoint x: 433, endPoint y: 340, distance: 11.7
click at [443, 346] on h3 "Hemos buscado - 41660801 - y el mismo no ha sido encontrado" at bounding box center [779, 335] width 1020 height 21
click at [372, 307] on span "20416608017" at bounding box center [352, 301] width 72 height 15
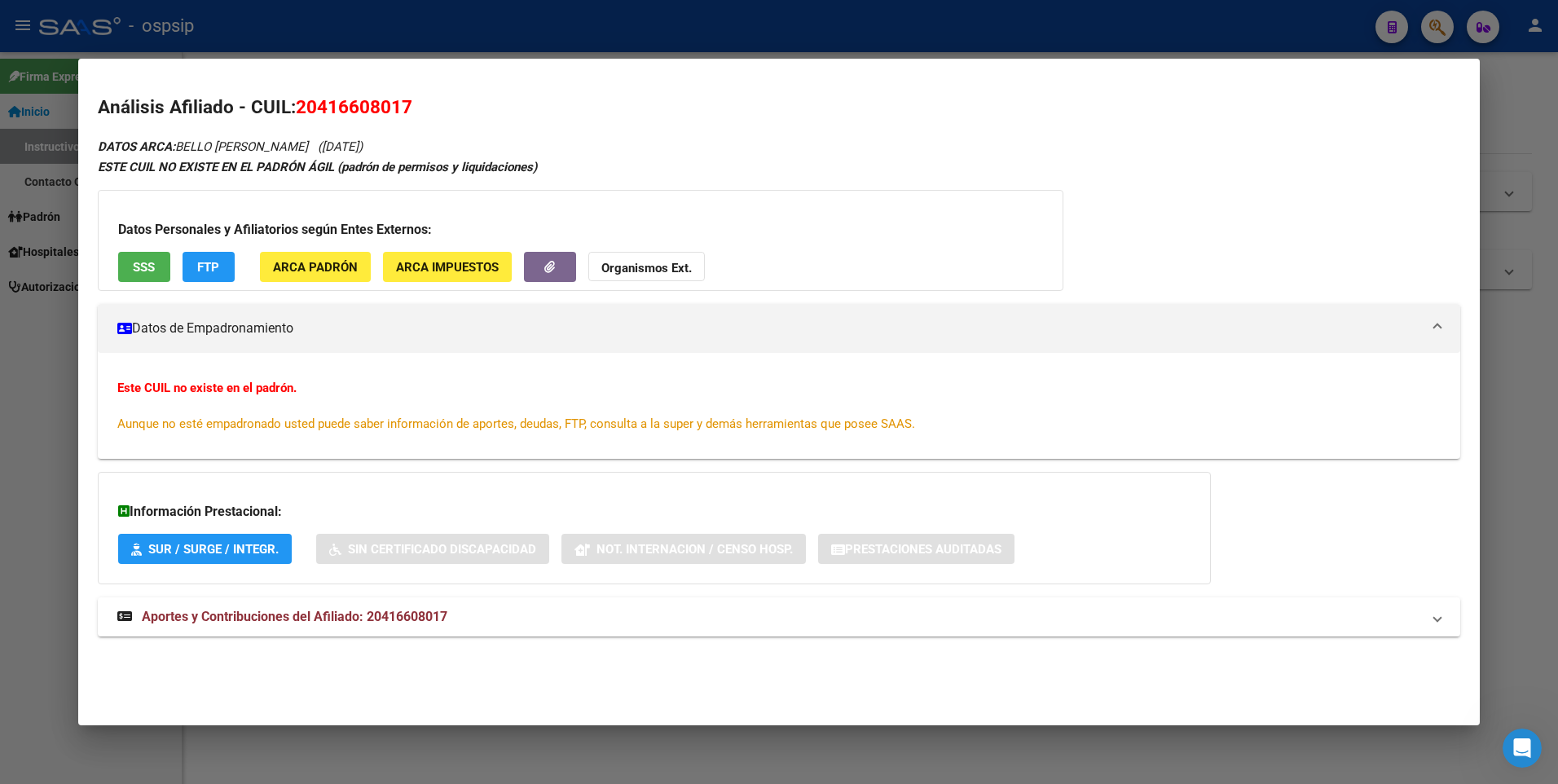
drag, startPoint x: 1061, startPoint y: 228, endPoint x: 1048, endPoint y: 225, distance: 13.3
click at [1062, 227] on div "Datos Personales y Afiliatorios según Entes Externos: SSS FTP ARCA Padrón ARCA …" at bounding box center [581, 240] width 966 height 101
click at [320, 611] on span "Aportes y Contribuciones del Afiliado: 20416608017" at bounding box center [294, 617] width 306 height 16
click at [490, 42] on div at bounding box center [779, 392] width 1558 height 784
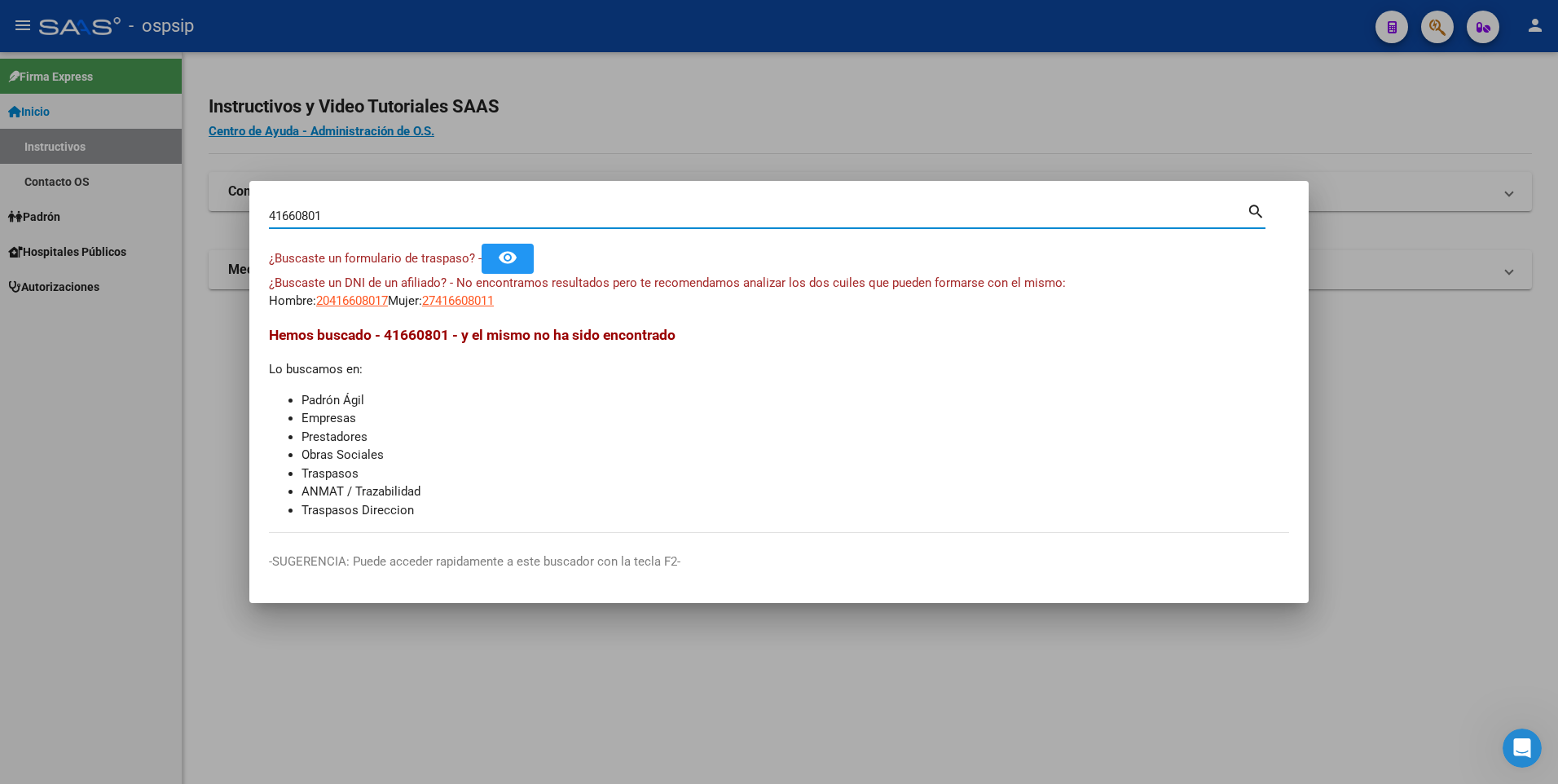
drag, startPoint x: 380, startPoint y: 216, endPoint x: 171, endPoint y: 207, distance: 209.2
click at [171, 207] on div "41660801 Buscar (apellido, dni, cuil, nro traspaso, cuit, obra social) search ¿…" at bounding box center [779, 392] width 1558 height 784
paste input "17041383"
type input "17041383"
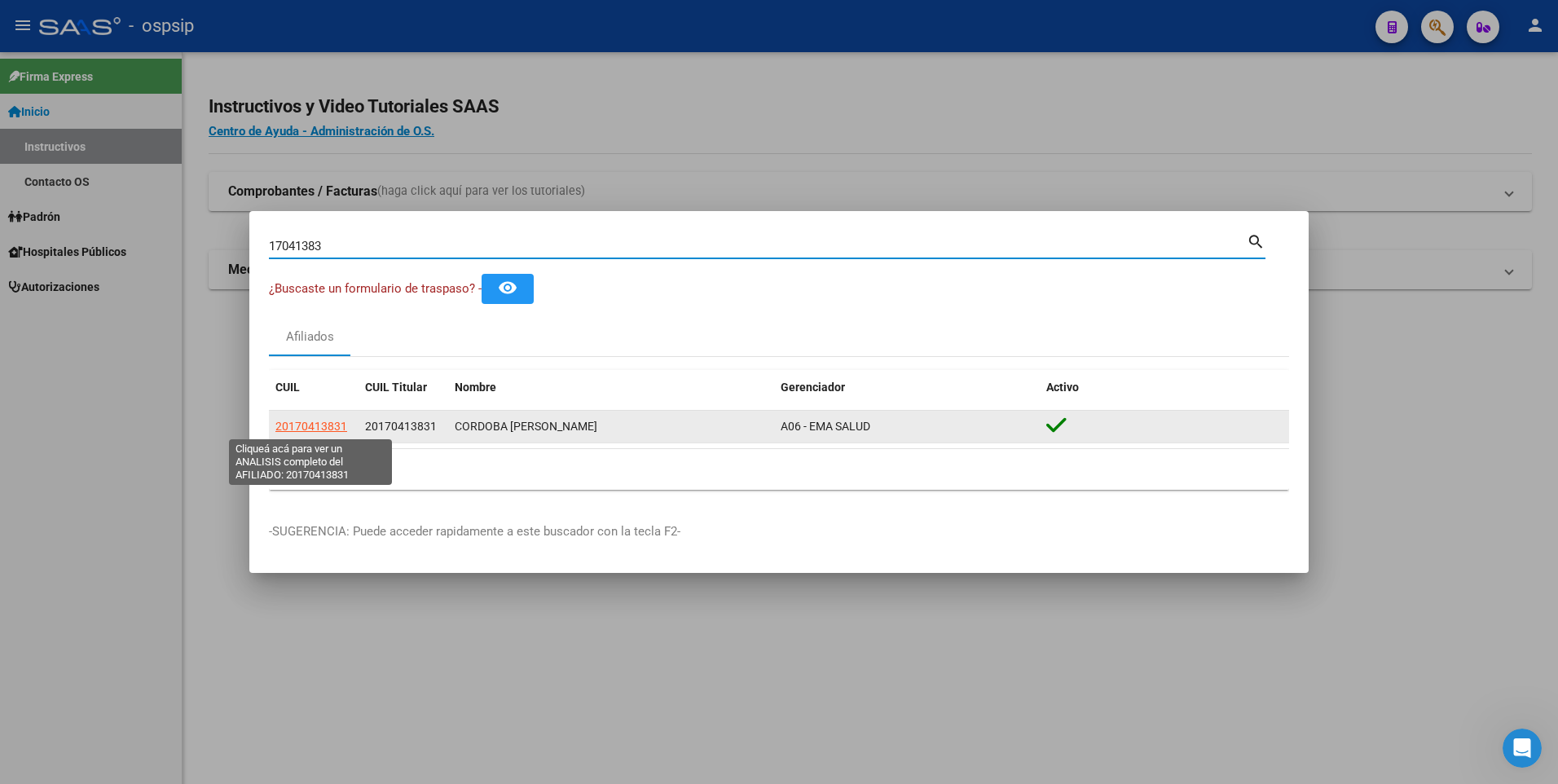
click at [322, 425] on span "20170413831" at bounding box center [311, 426] width 72 height 13
type textarea "20170413831"
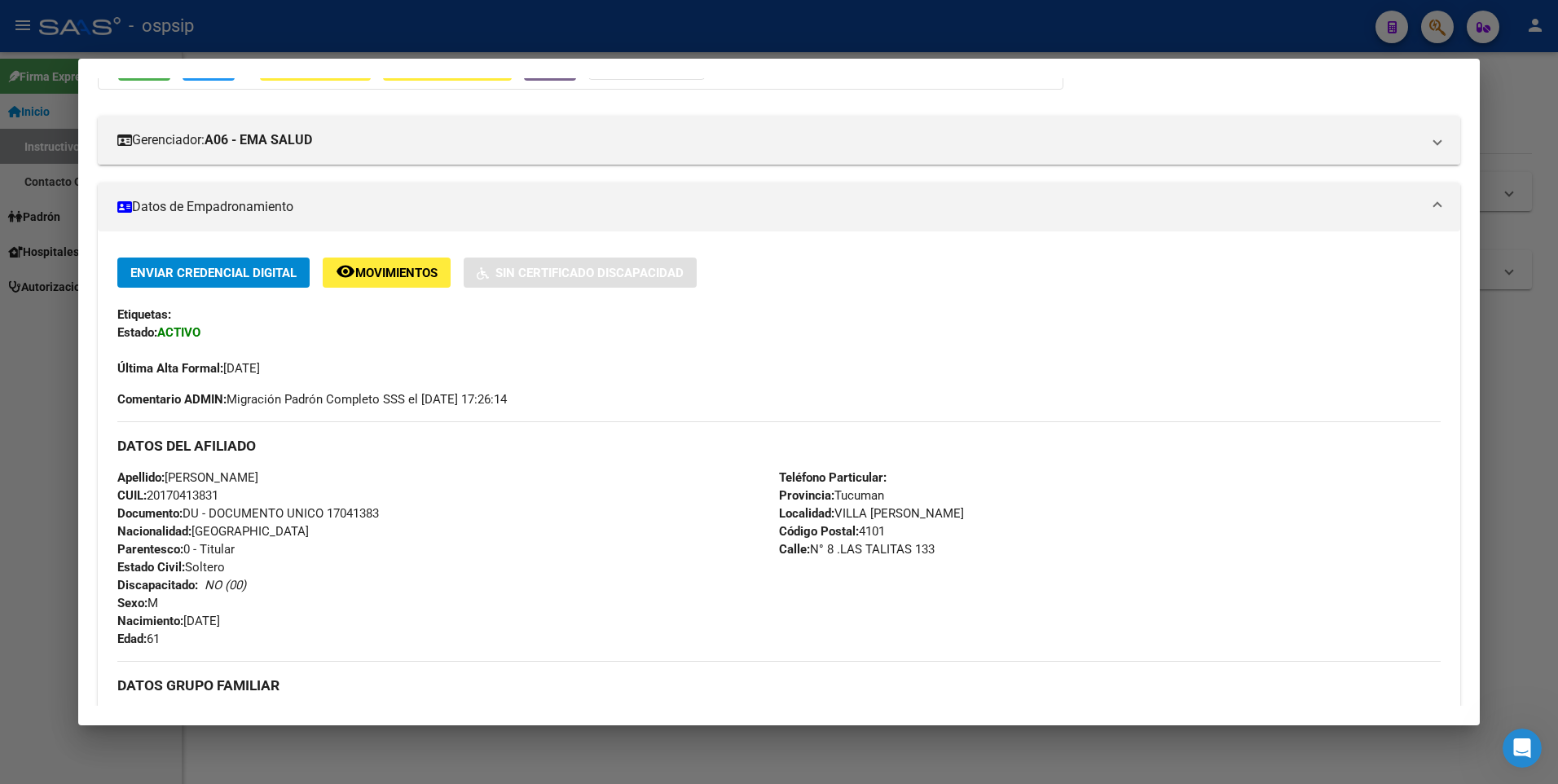
scroll to position [489, 0]
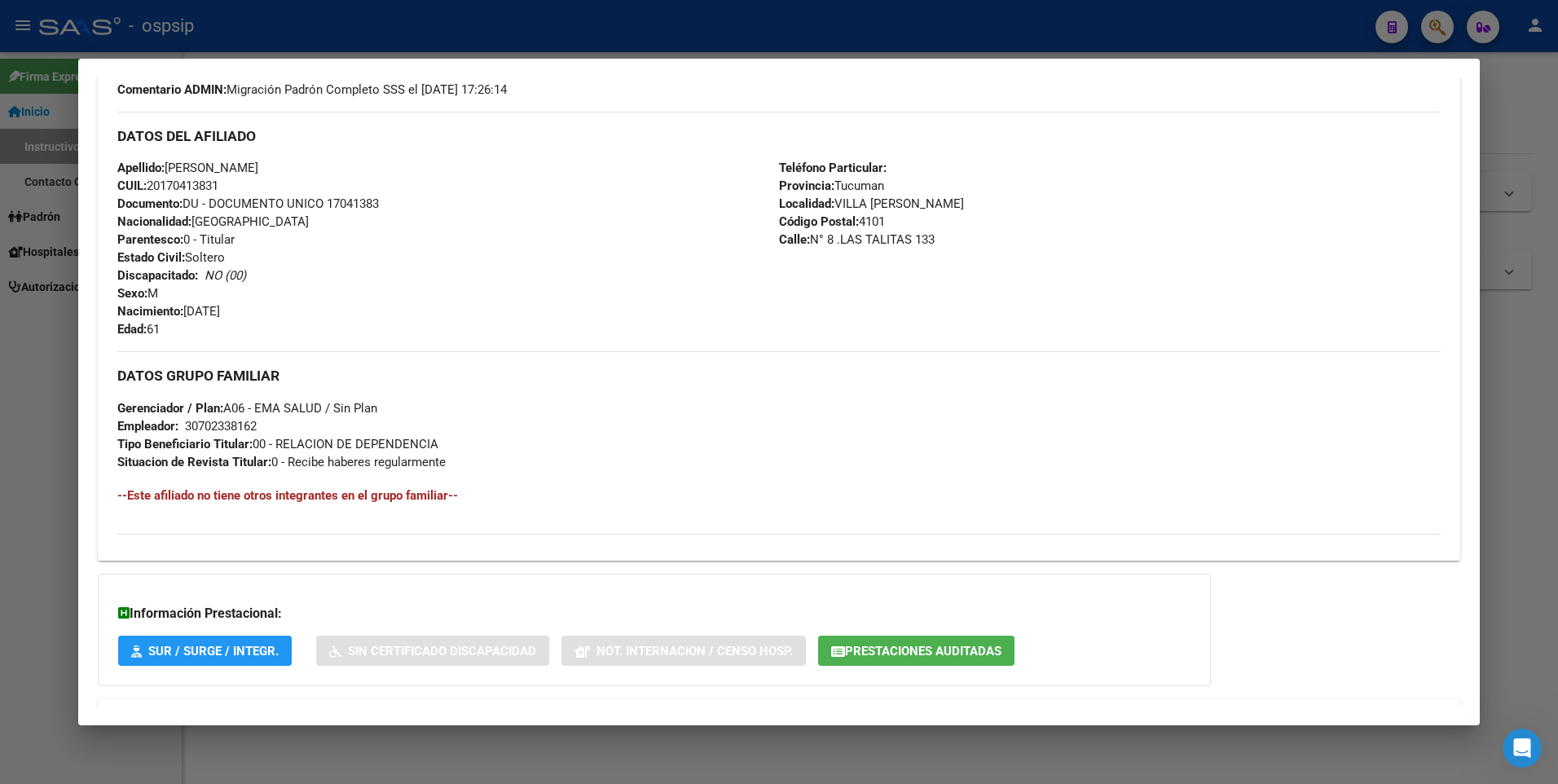
click at [1514, 266] on div at bounding box center [779, 392] width 1558 height 784
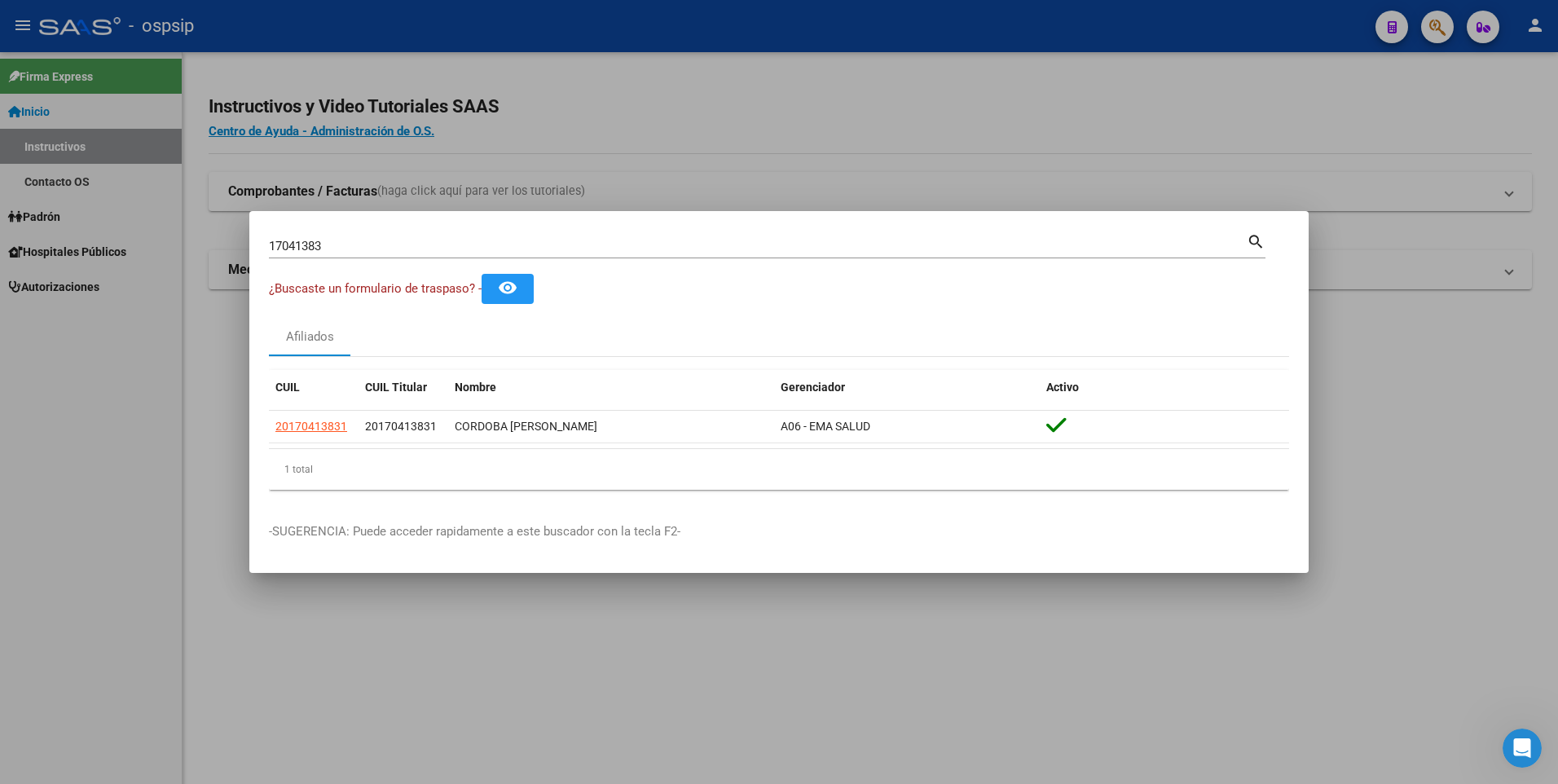
click at [578, 247] on input "17041383" at bounding box center [758, 246] width 978 height 15
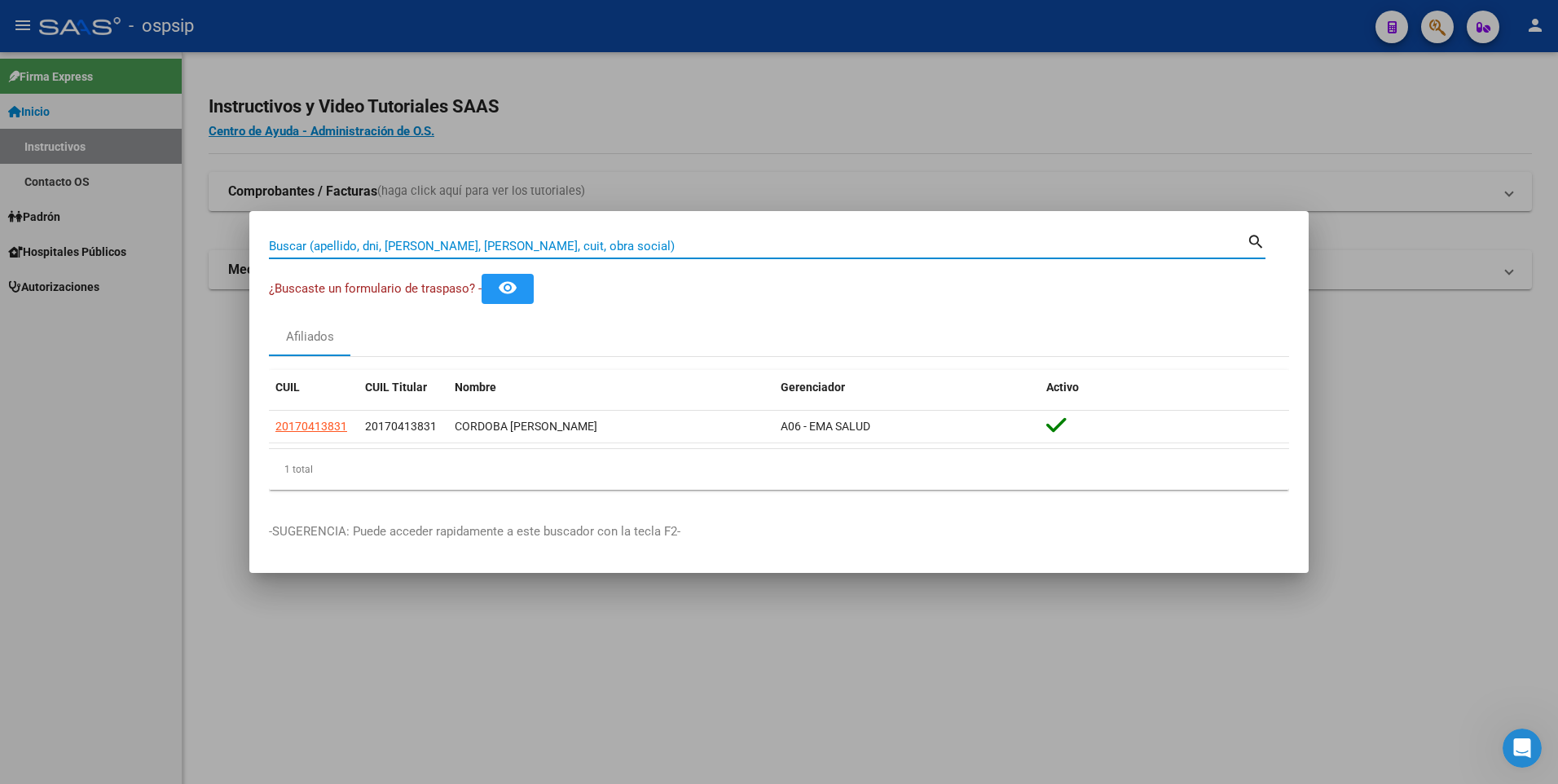
paste input "41660801"
type input "41660801"
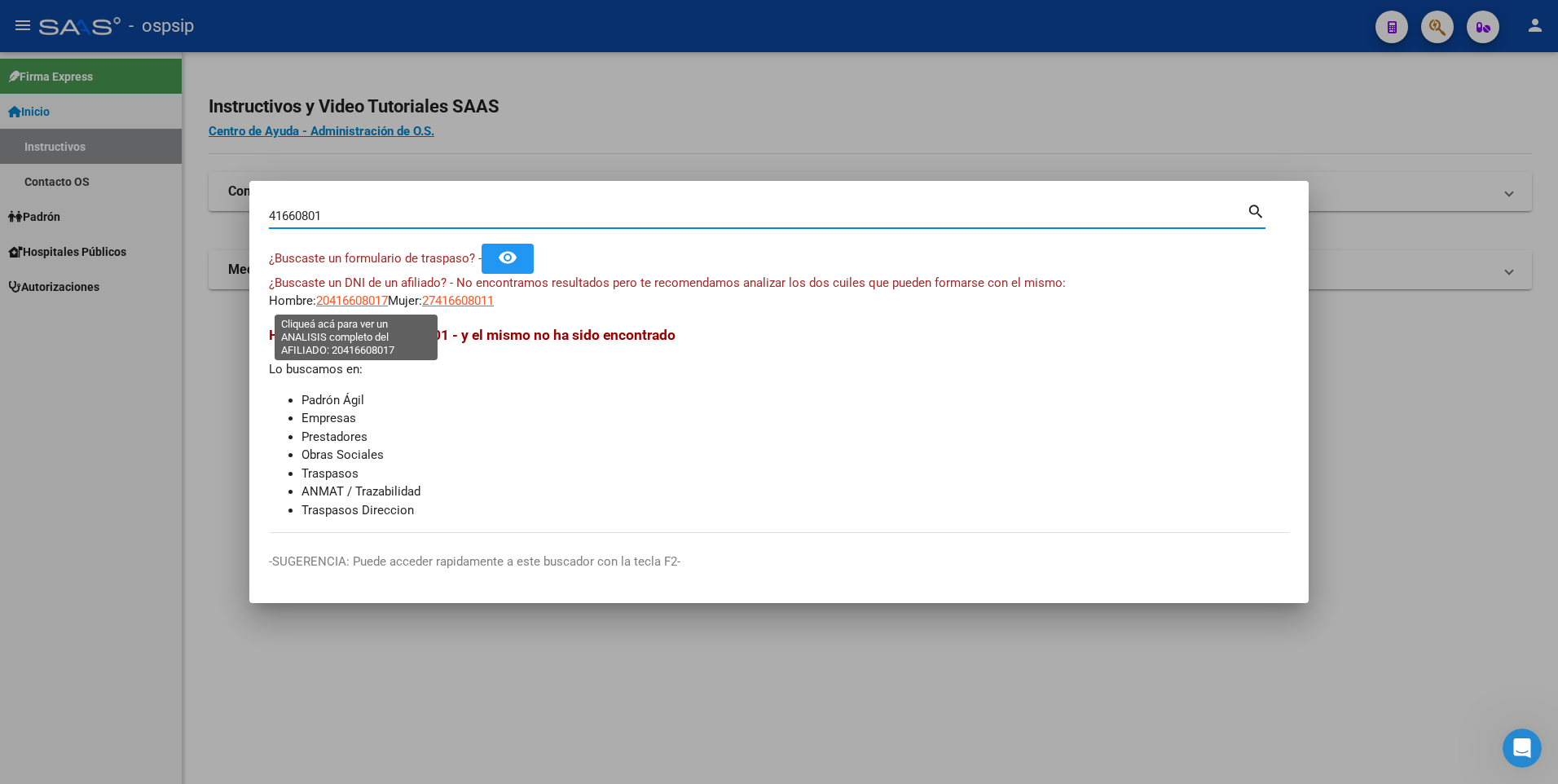
click at [366, 296] on span "20416608017" at bounding box center [352, 301] width 72 height 15
type textarea "20416608017"
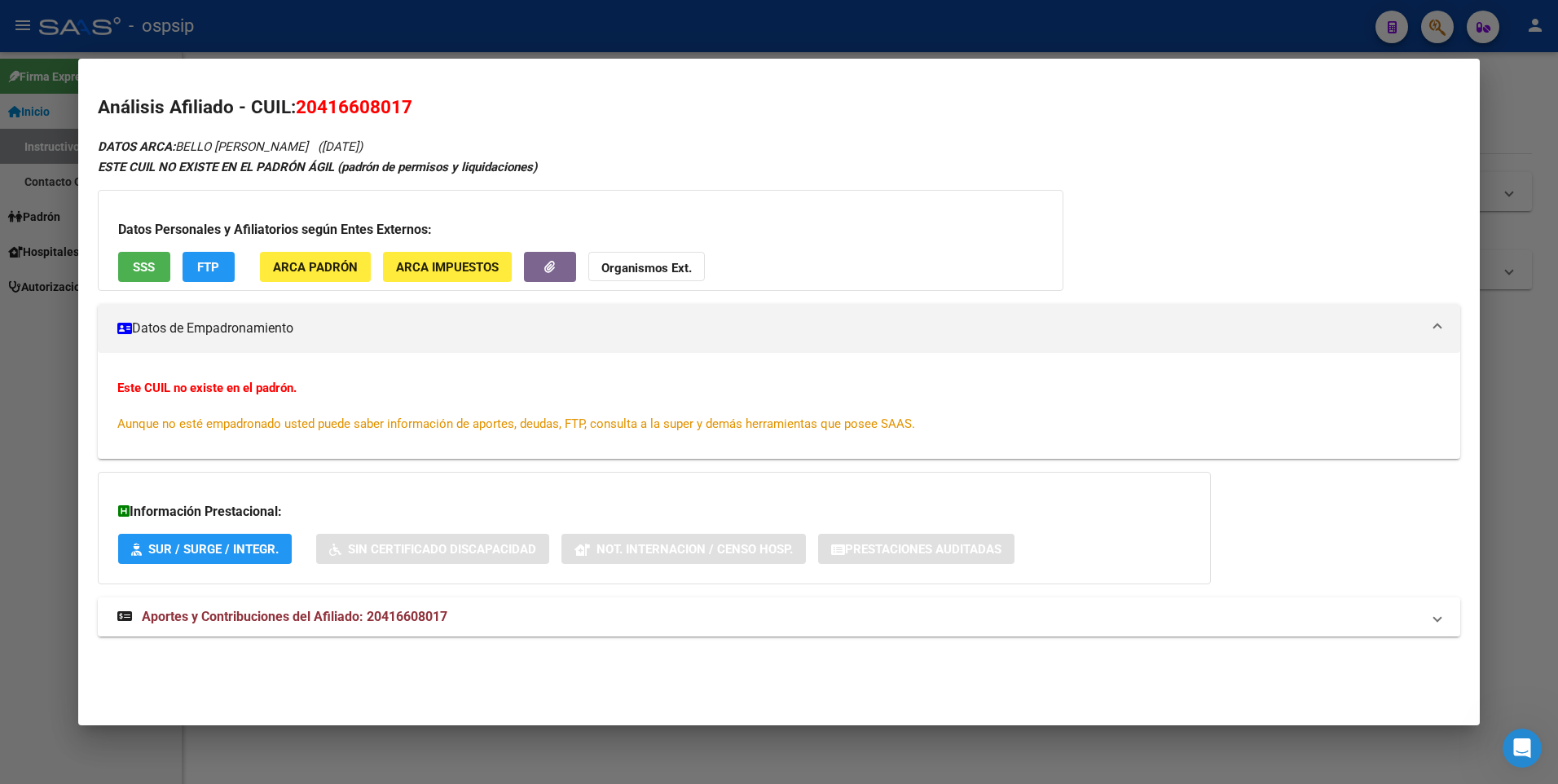
click at [245, 606] on mat-expansion-panel-header "Aportes y Contribuciones del Afiliado: 20416608017" at bounding box center [780, 617] width 1363 height 39
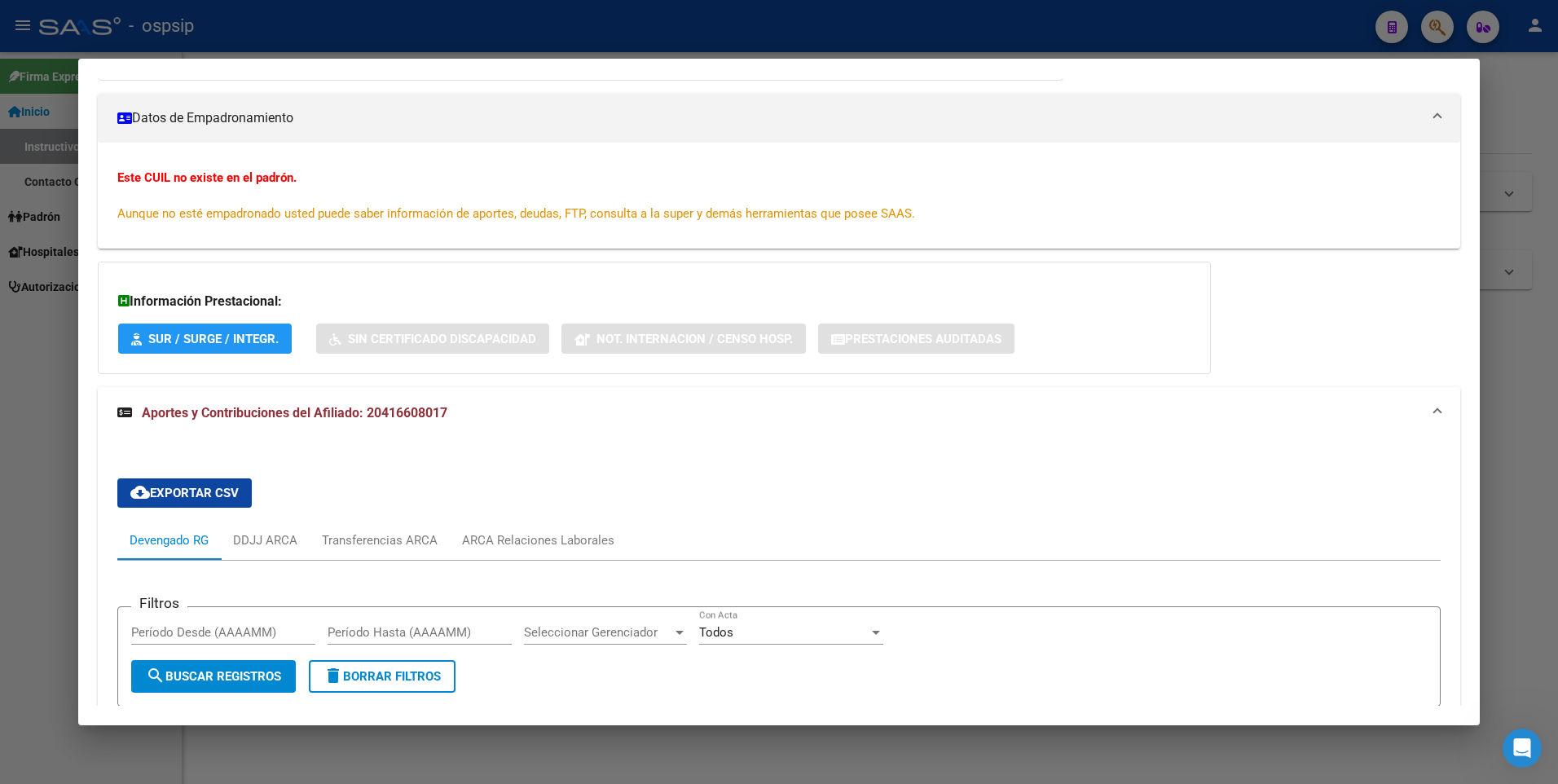
scroll to position [0, 0]
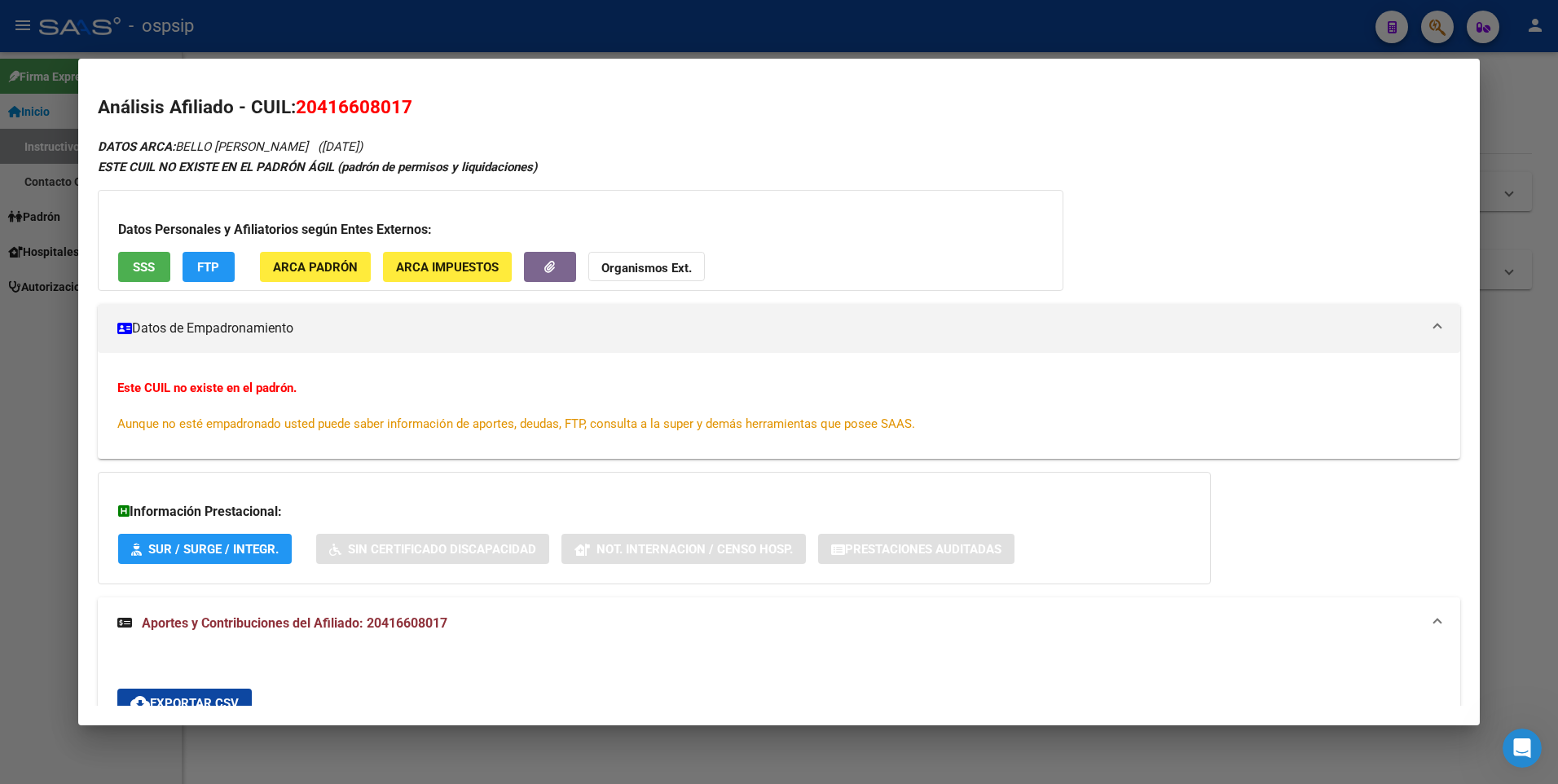
click at [164, 284] on div "Datos Personales y Afiliatorios según Entes Externos: SSS FTP ARCA Padrón ARCA …" at bounding box center [581, 240] width 966 height 101
click at [158, 279] on button "SSS" at bounding box center [144, 267] width 52 height 30
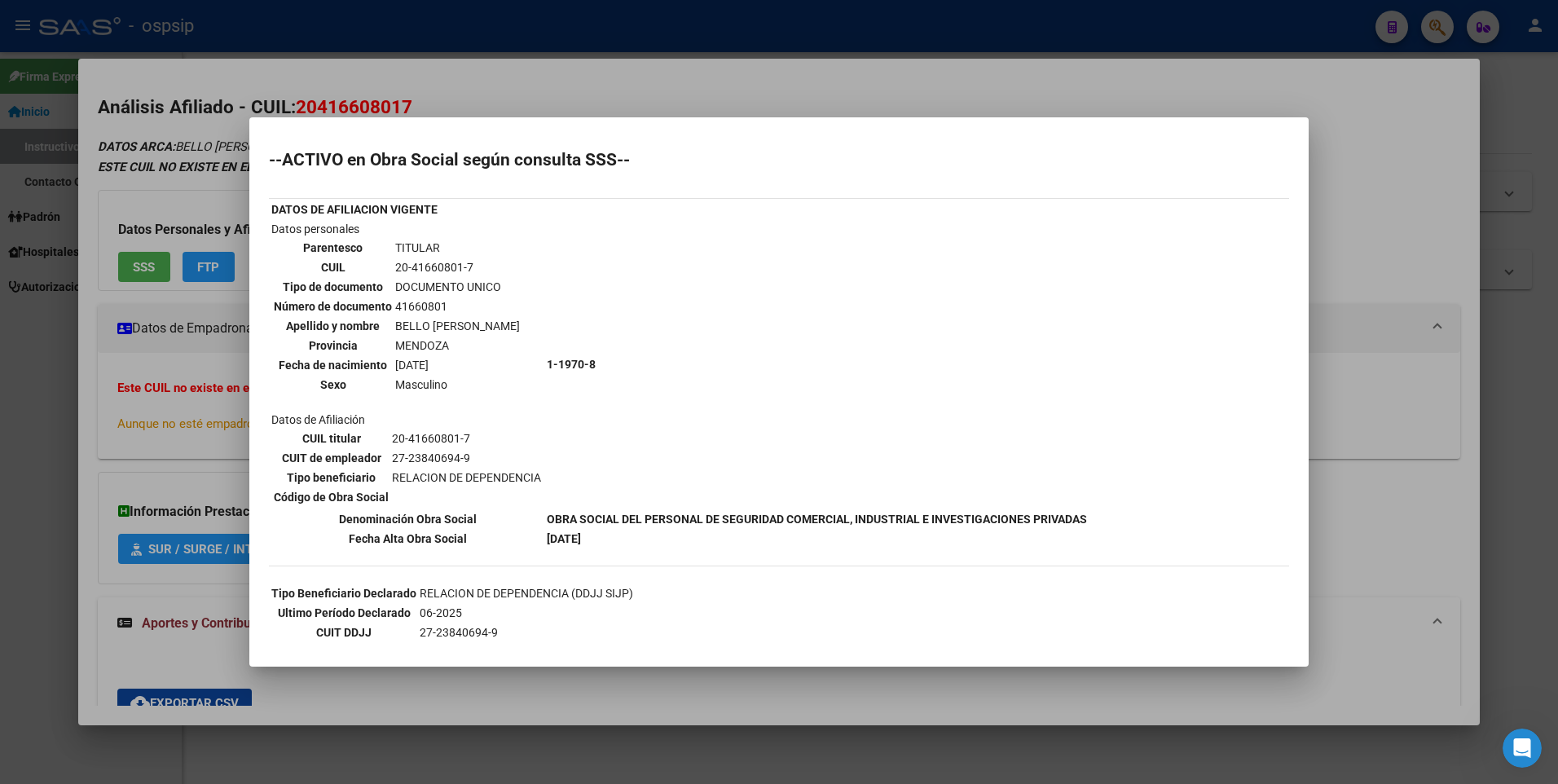
scroll to position [49, 0]
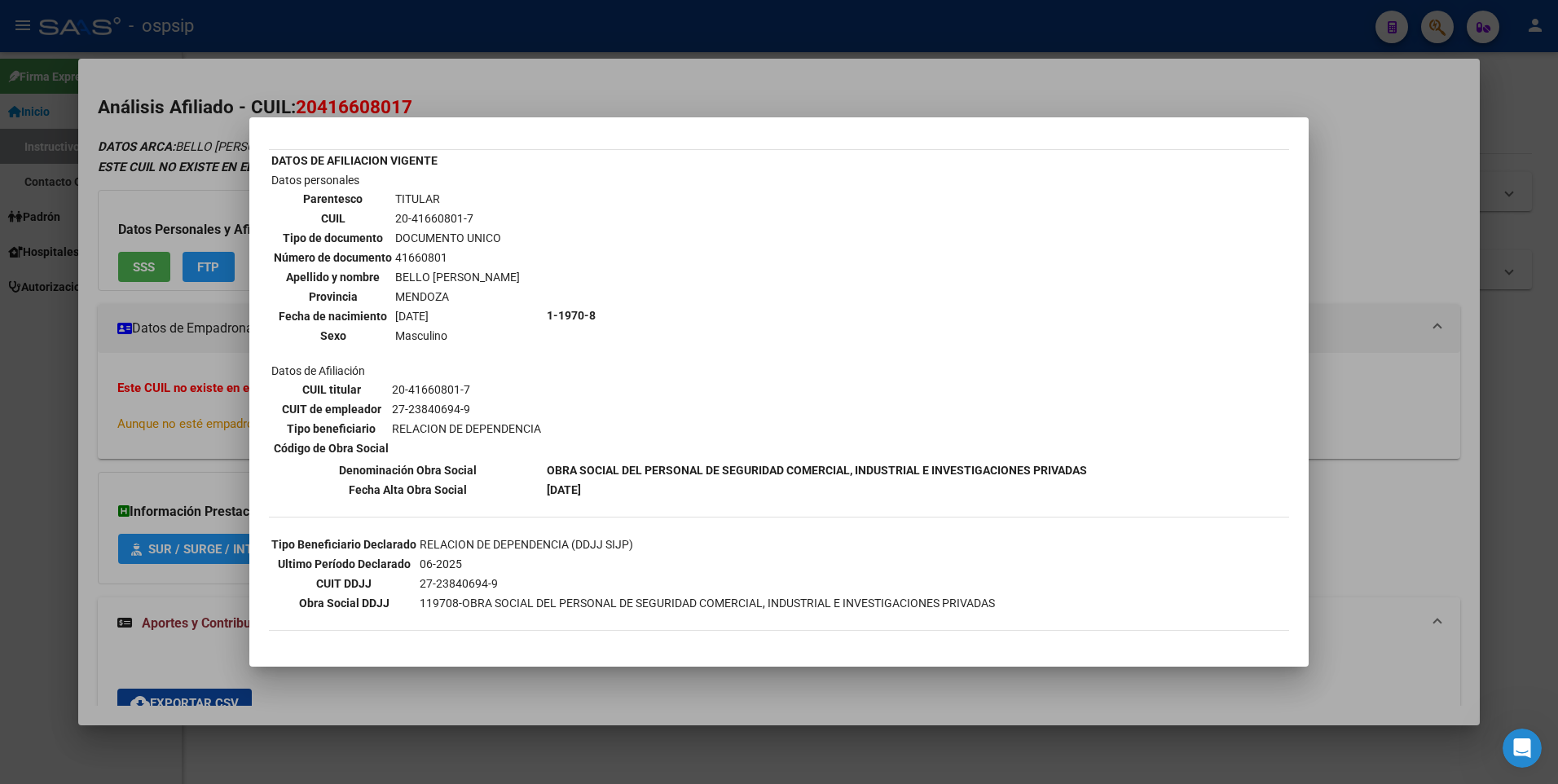
click at [429, 391] on td "20-41660801-7" at bounding box center [466, 389] width 151 height 18
click at [611, 93] on div at bounding box center [779, 392] width 1558 height 784
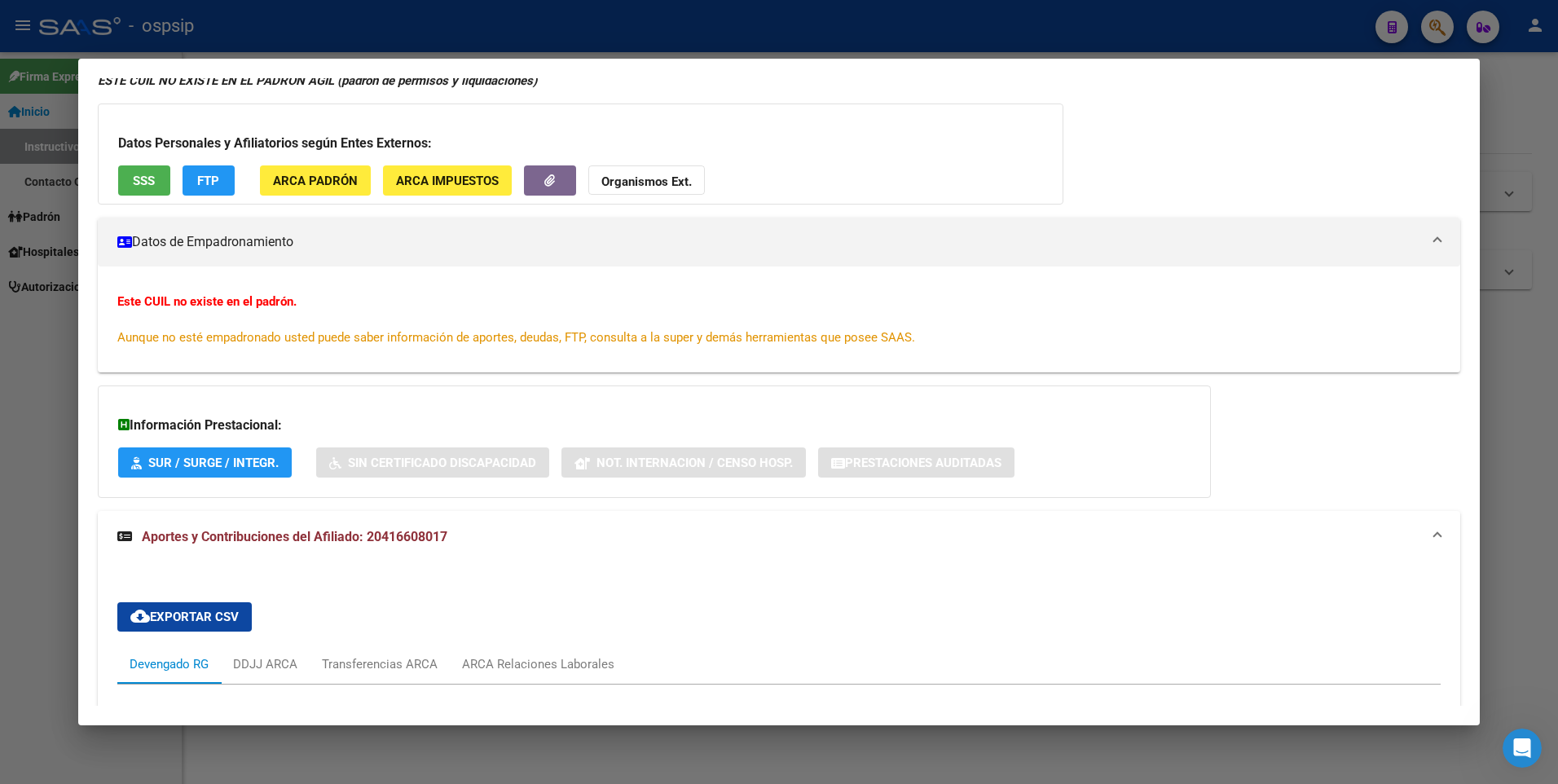
scroll to position [326, 0]
